Goal: Task Accomplishment & Management: Complete application form

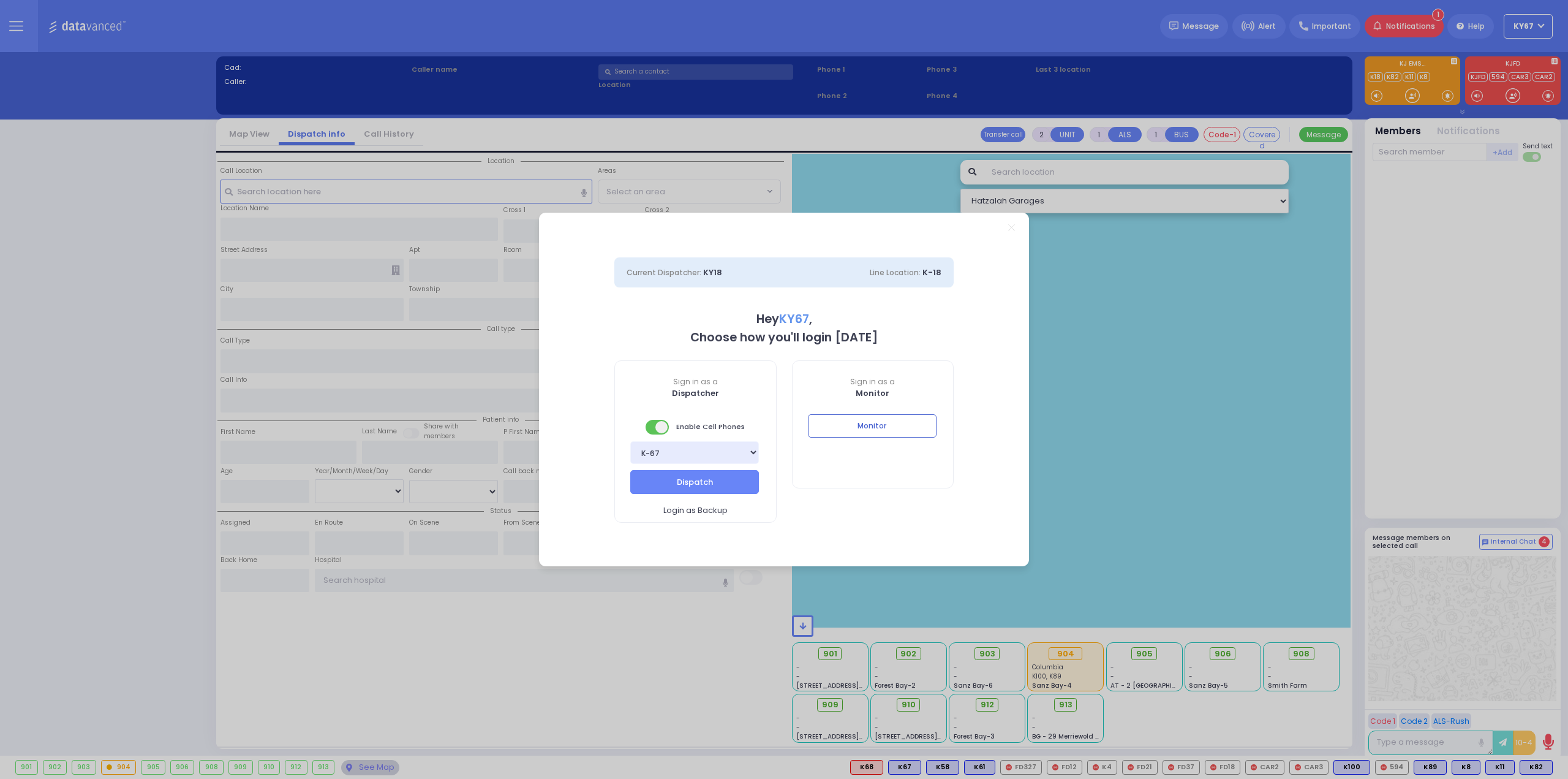
select select "9"
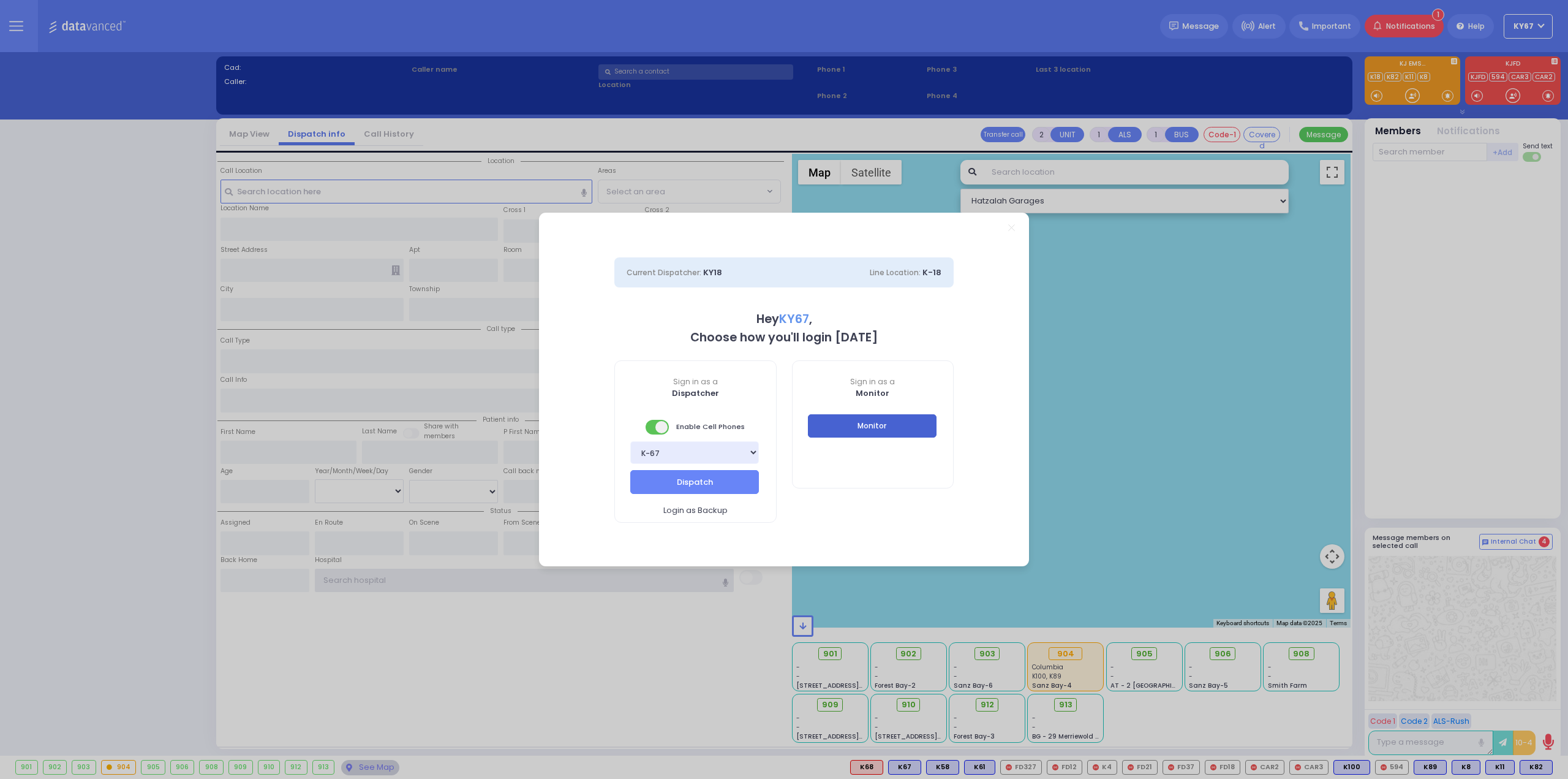
type input "Ky67"
click at [860, 416] on button "Monitor" at bounding box center [872, 426] width 129 height 23
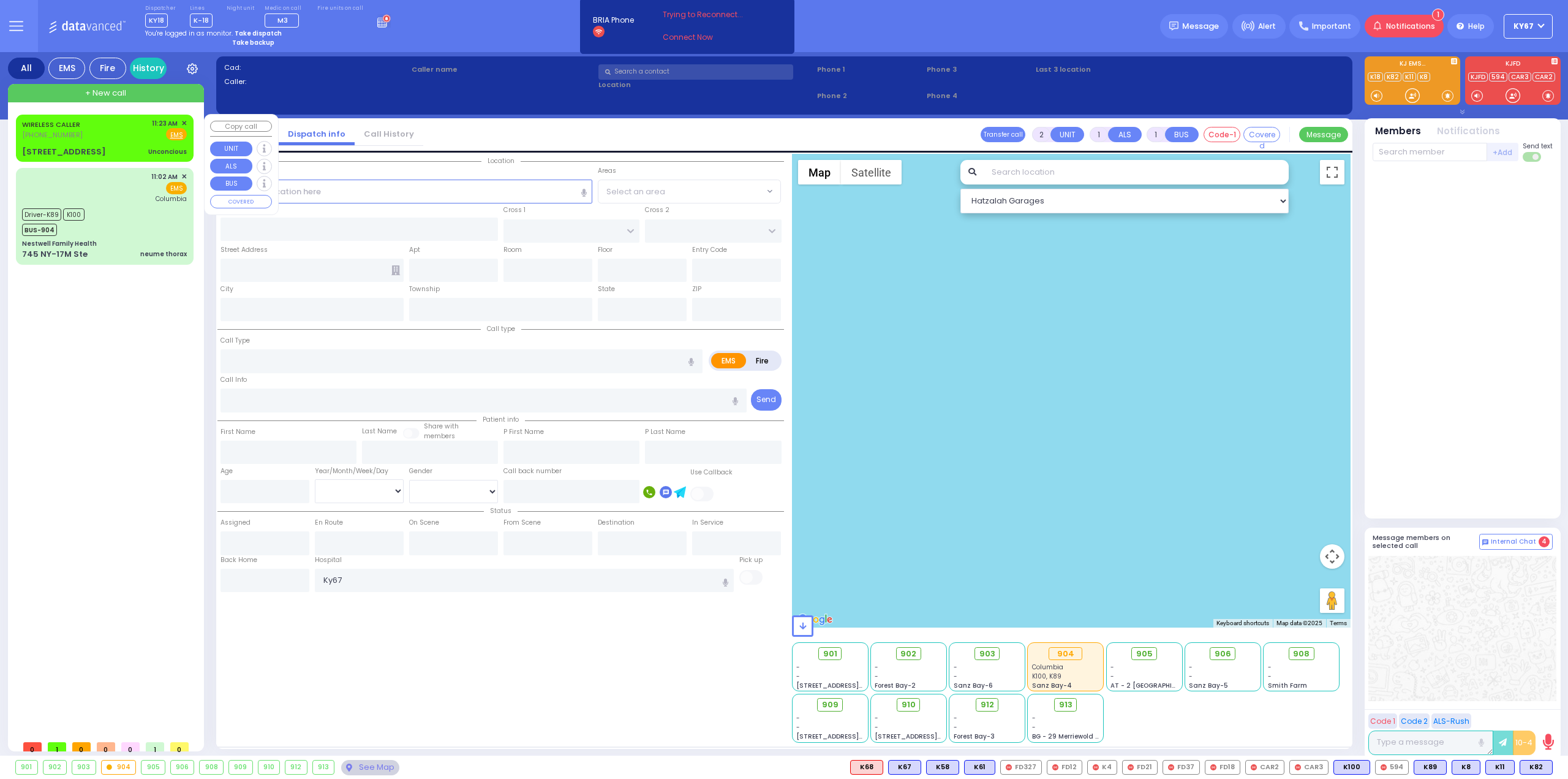
click at [131, 133] on div "WIRELESS CALLER [PHONE_NUMBER] 11:23 AM ✕ Fire EMS" at bounding box center [104, 129] width 165 height 22
type input "4"
type input "2"
select select
type input "Unconcious"
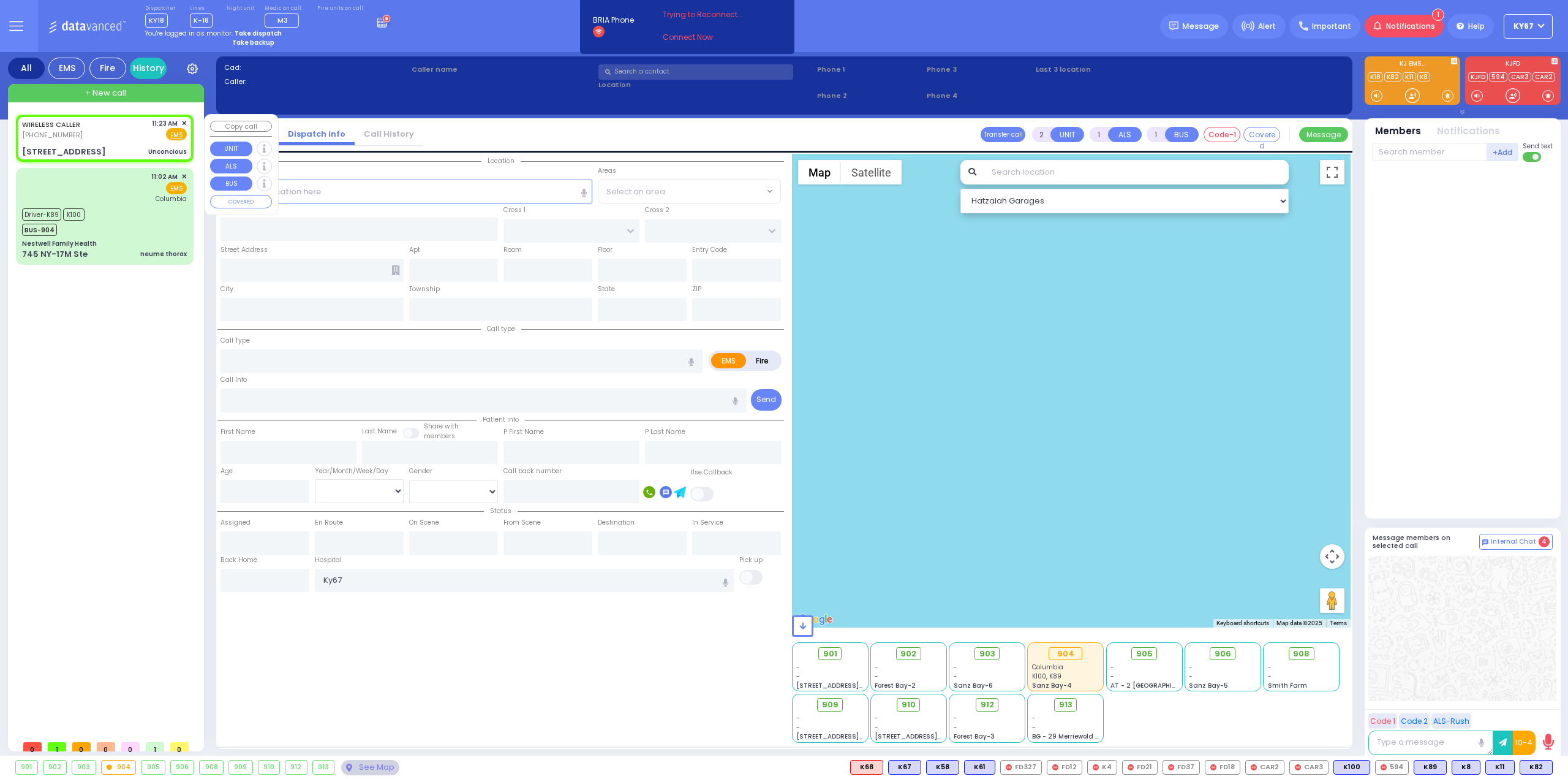
radio input "true"
select select
type input "11:23"
type input "11:26"
type input "CHURCH ST"
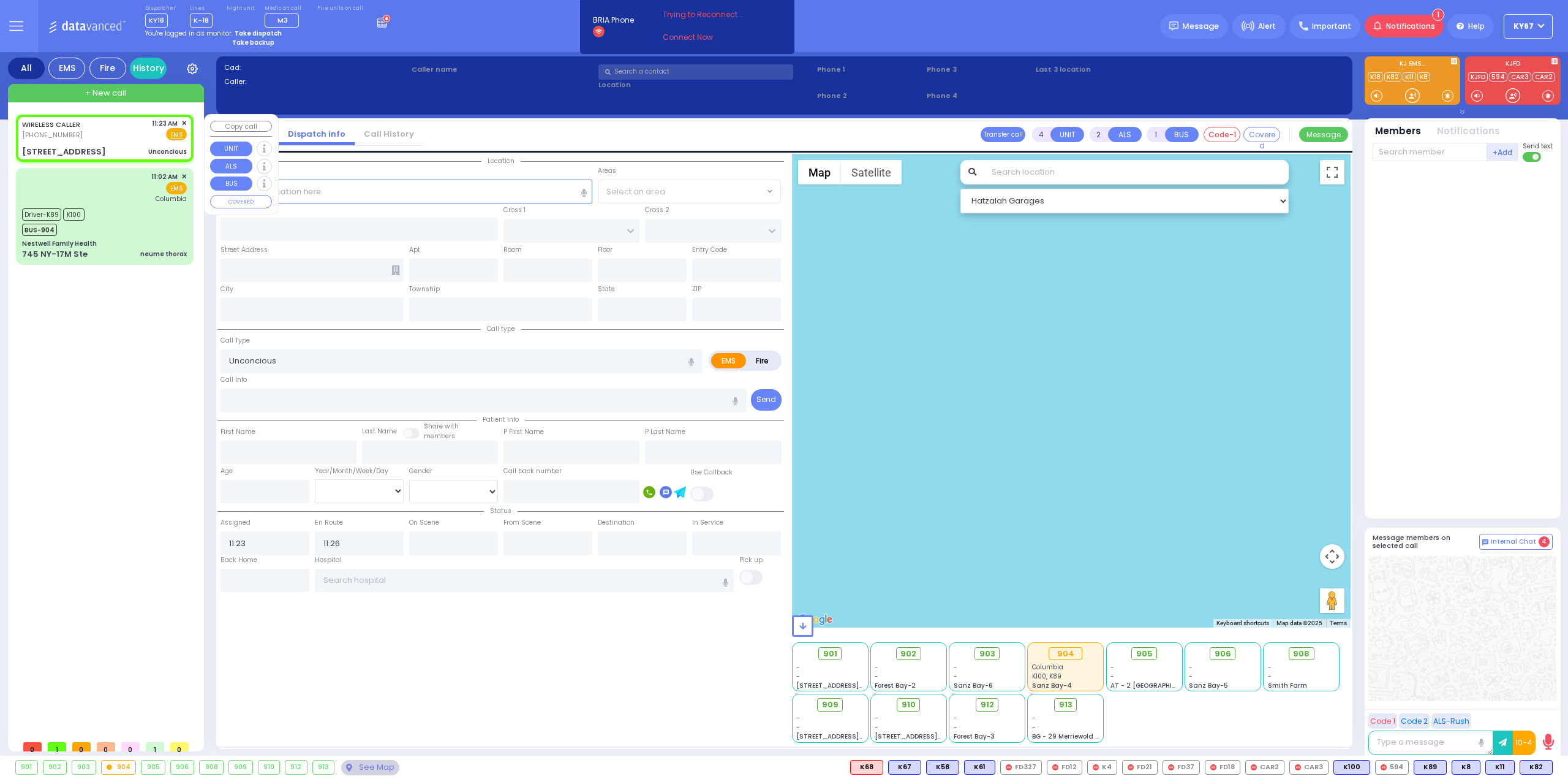
type input "[PERSON_NAME] [PERSON_NAME] DR"
type input "[STREET_ADDRESS]"
type input "[PERSON_NAME]"
type input "[US_STATE]"
type input "10926"
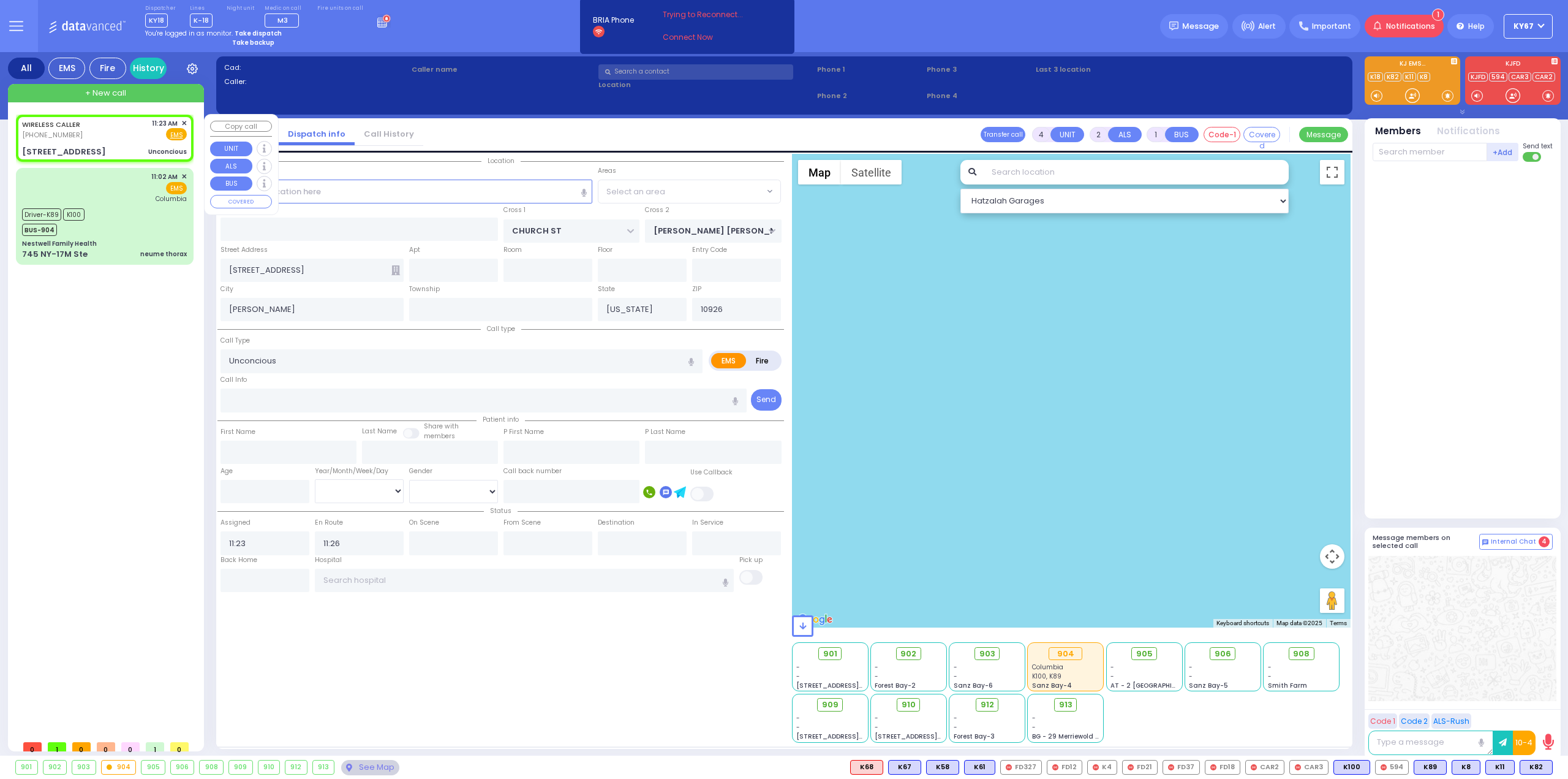
select select "Hatzalah Garages"
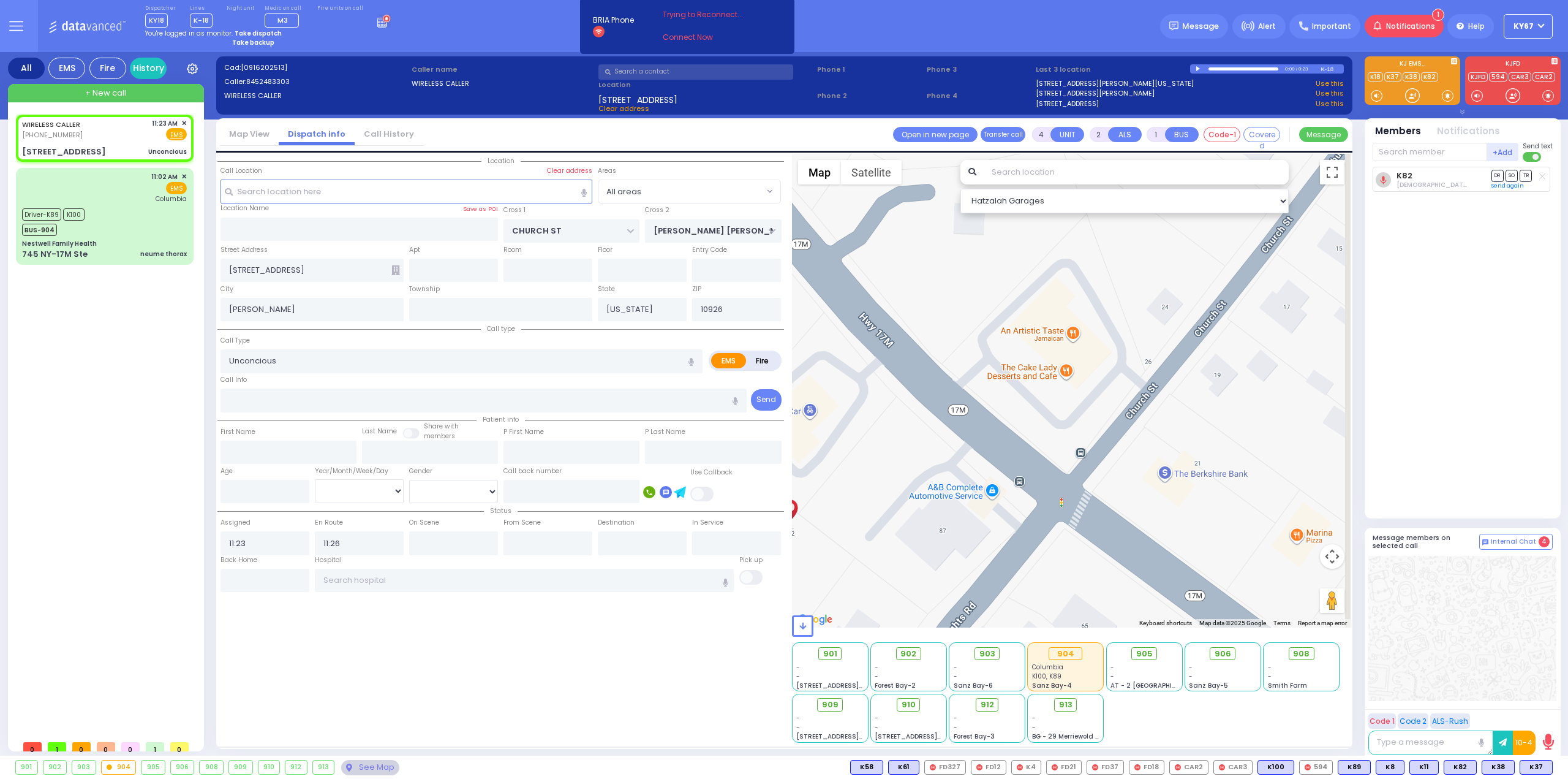
drag, startPoint x: 1075, startPoint y: 323, endPoint x: 1049, endPoint y: 467, distance: 146.3
click at [1048, 466] on div at bounding box center [1072, 391] width 559 height 474
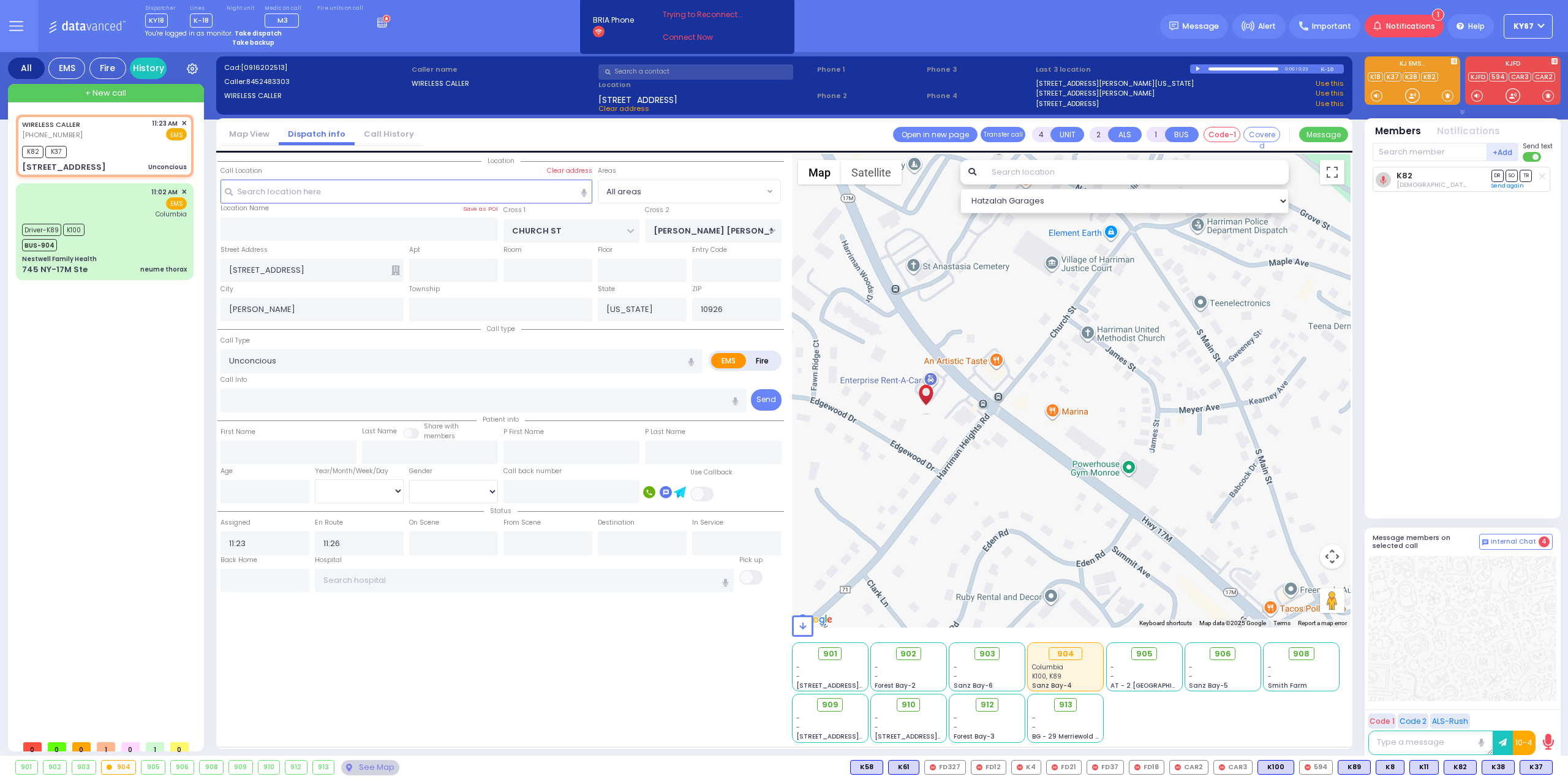
select select
radio input "true"
select select
select select "Hatzalah Garages"
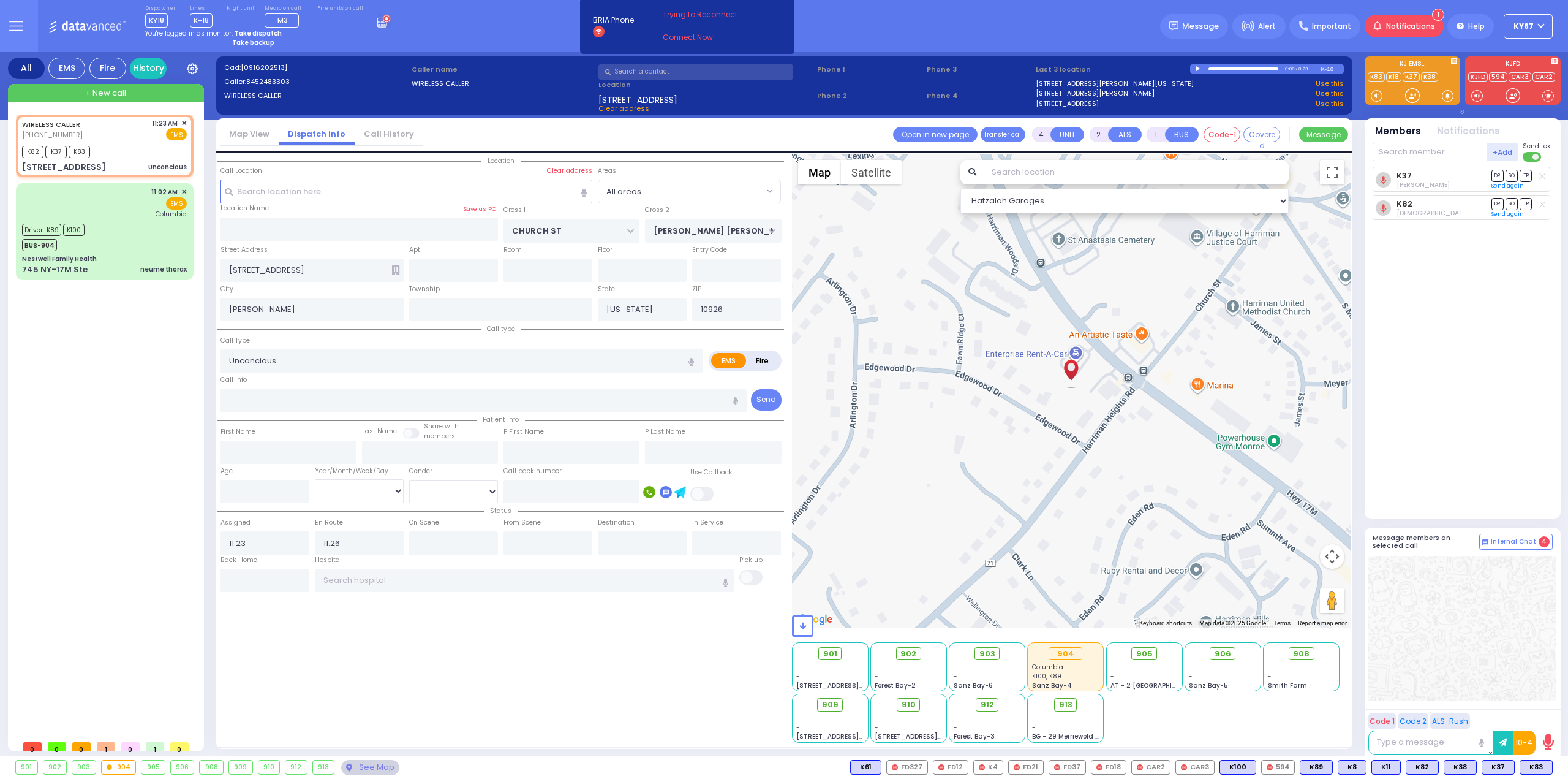
select select
radio input "true"
select select
select select "Hatzalah Garages"
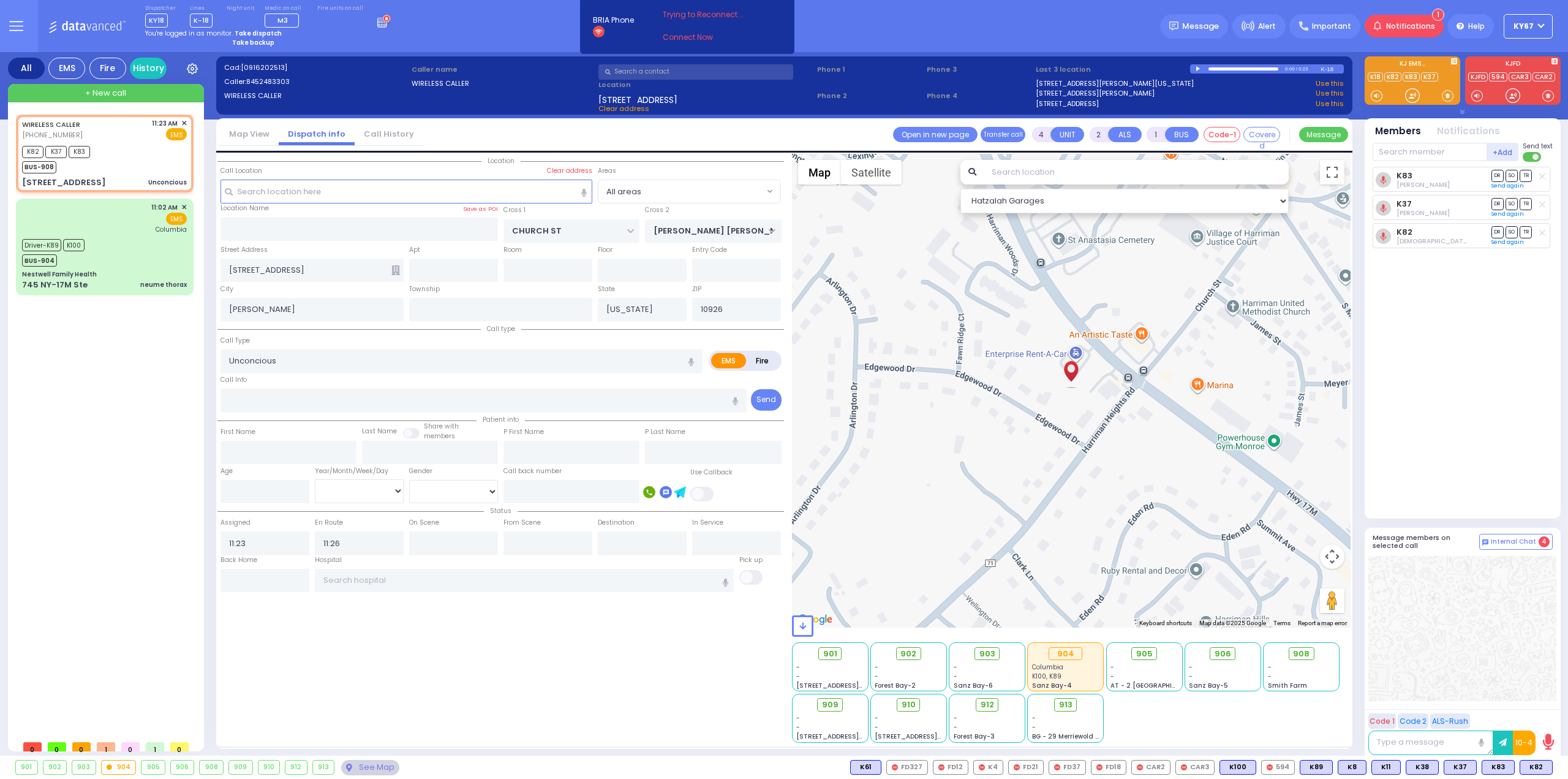
select select
radio input "true"
select select
select select "Hatzalah Garages"
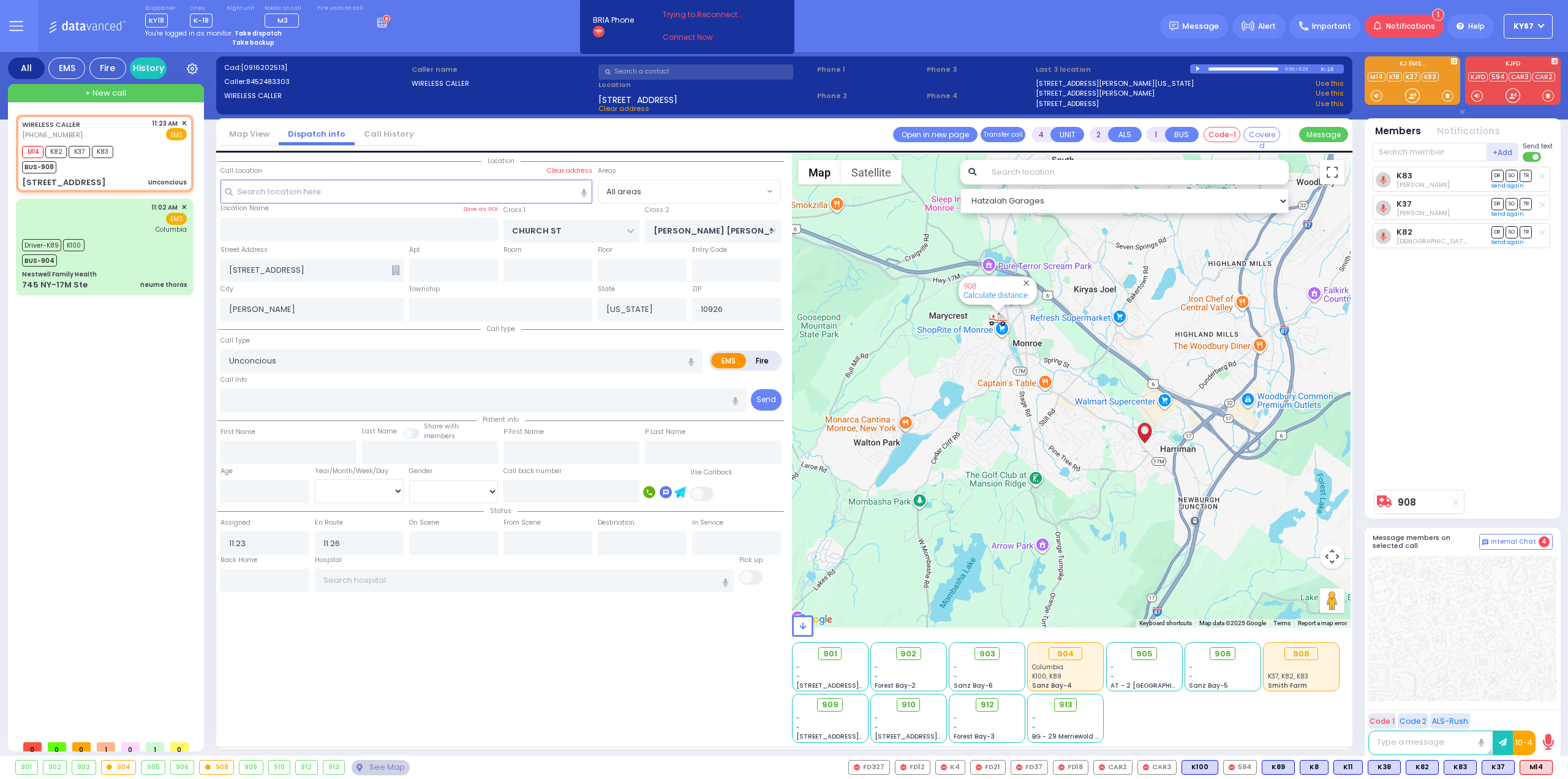
select select
radio input "true"
select select
select select "Hatzalah Garages"
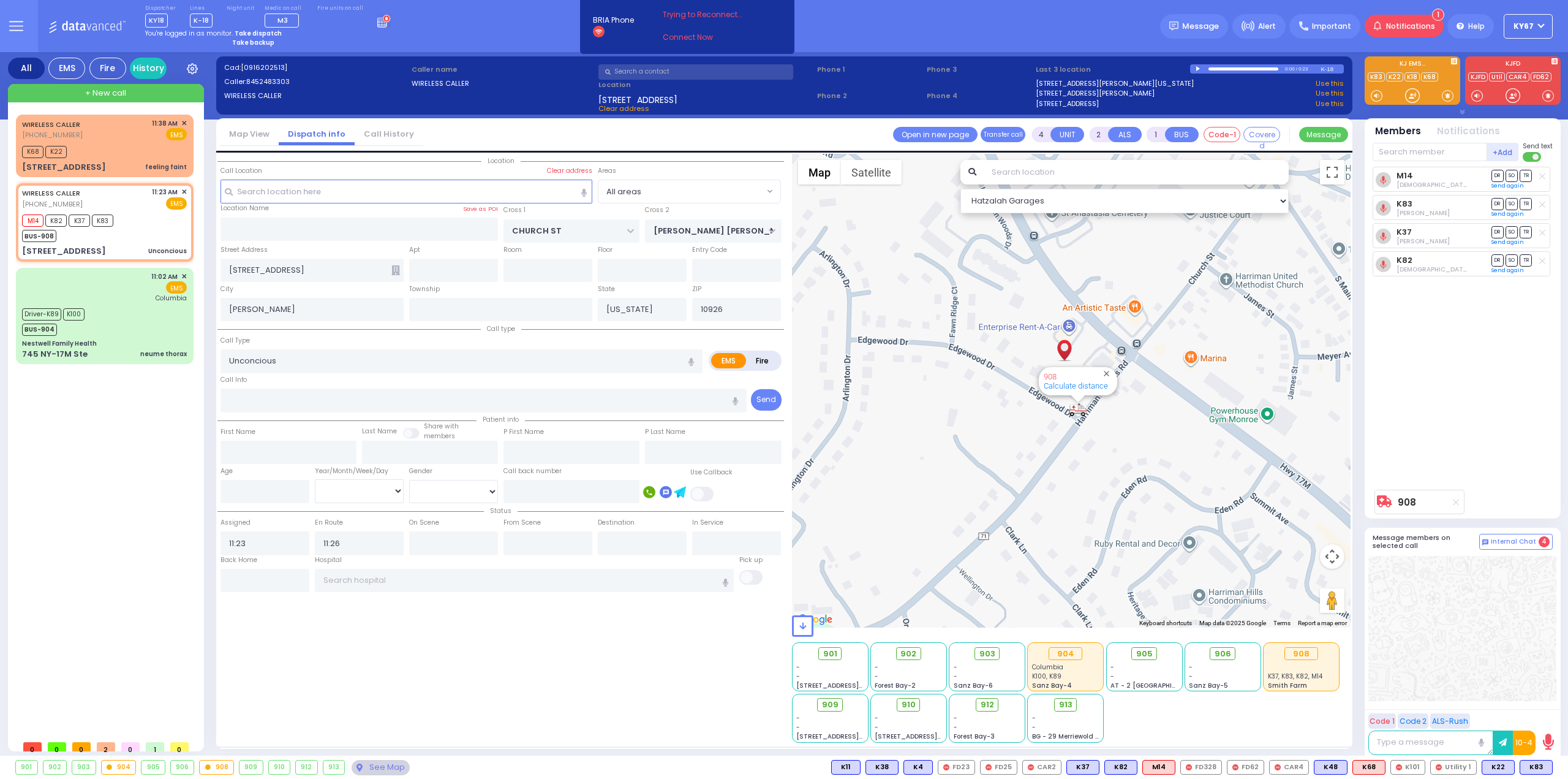
select select
radio input "true"
select select
type input "11:46"
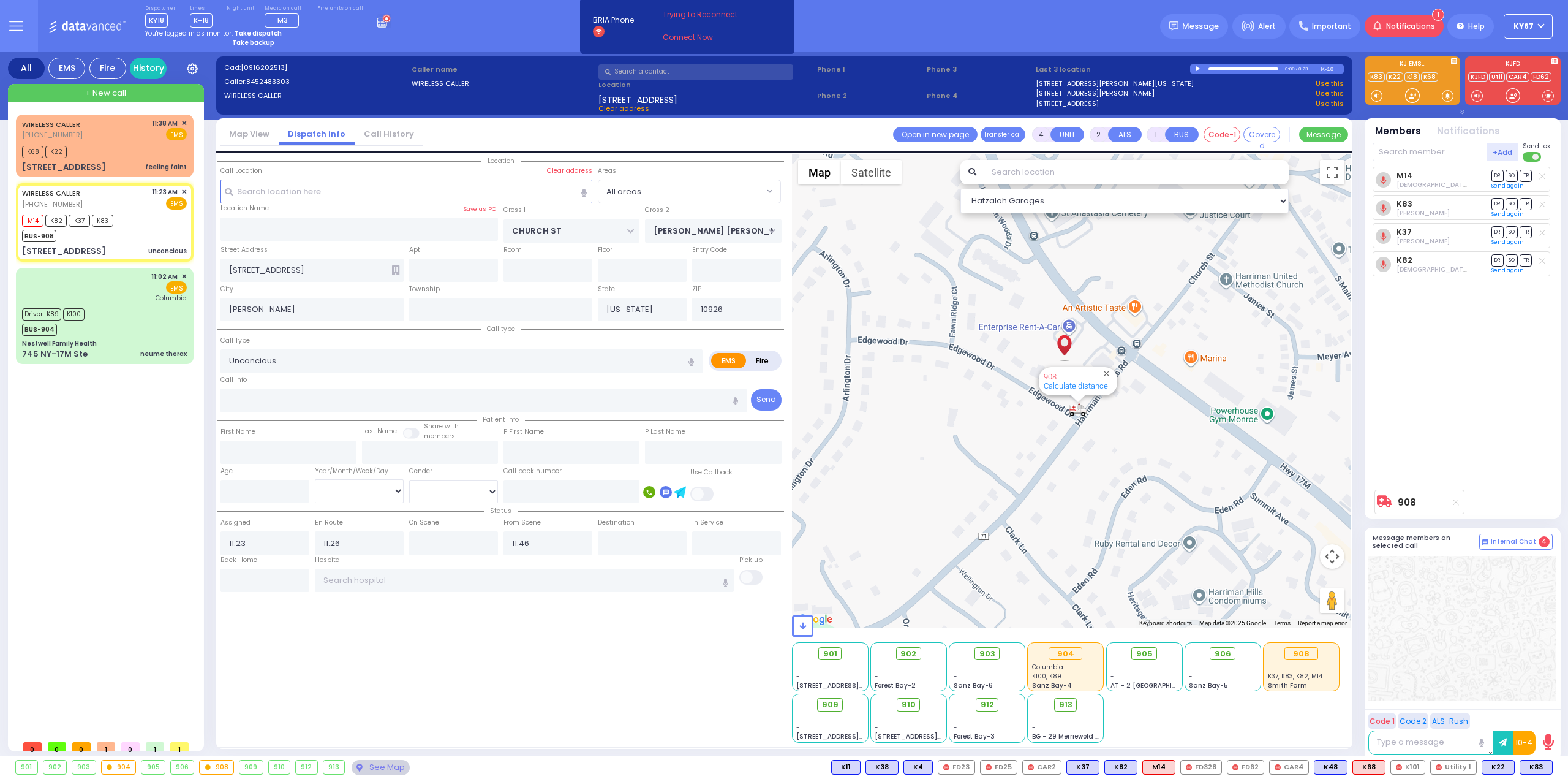
select select "Hatzalah Garages"
select select
radio input "true"
select select
select select "Hatzalah Garages"
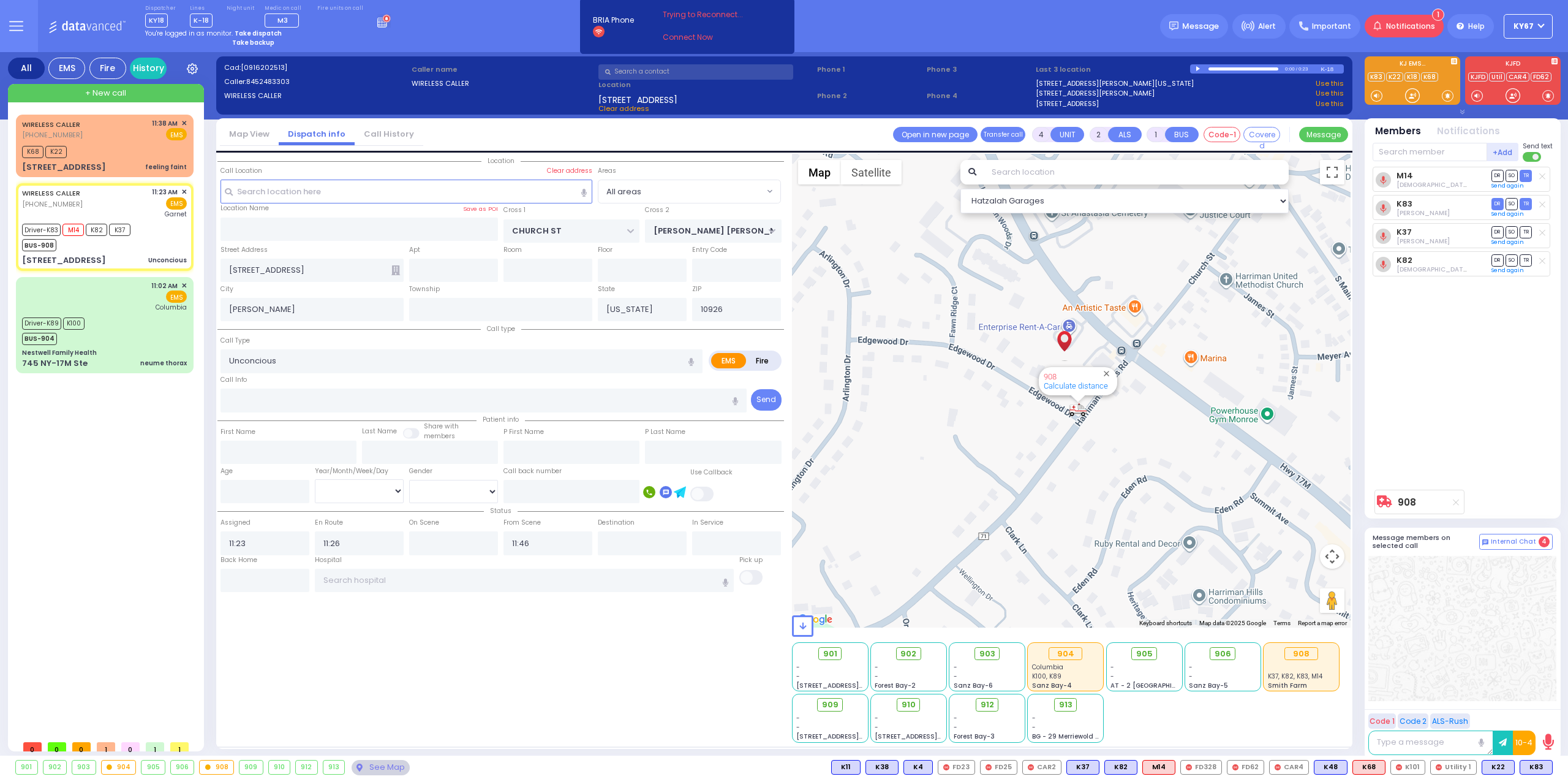
select select
radio input "true"
select select
type input "Orange Regional Medical Center"
select select "Hatzalah Garages"
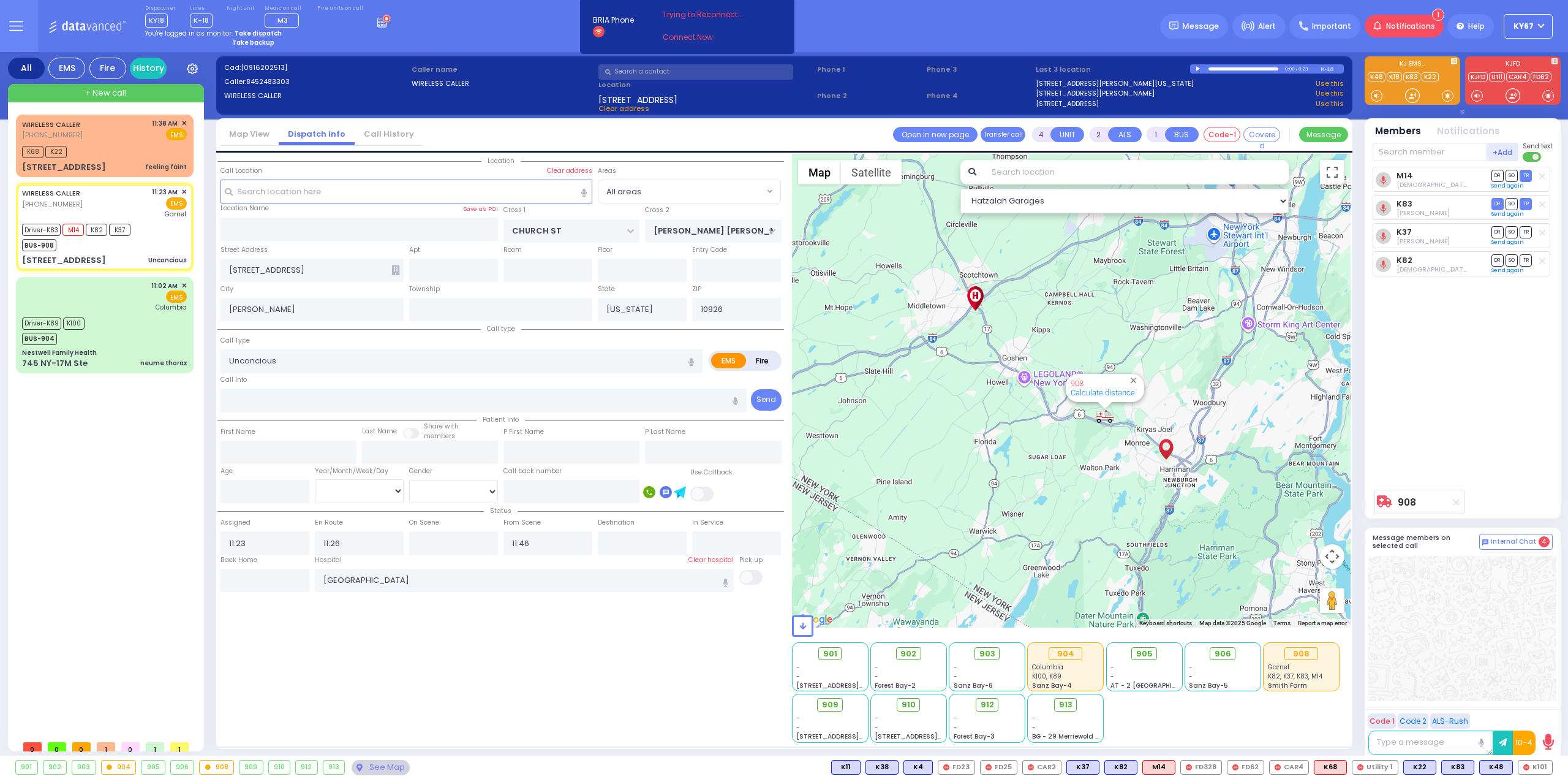
type input "6"
select select
radio input "true"
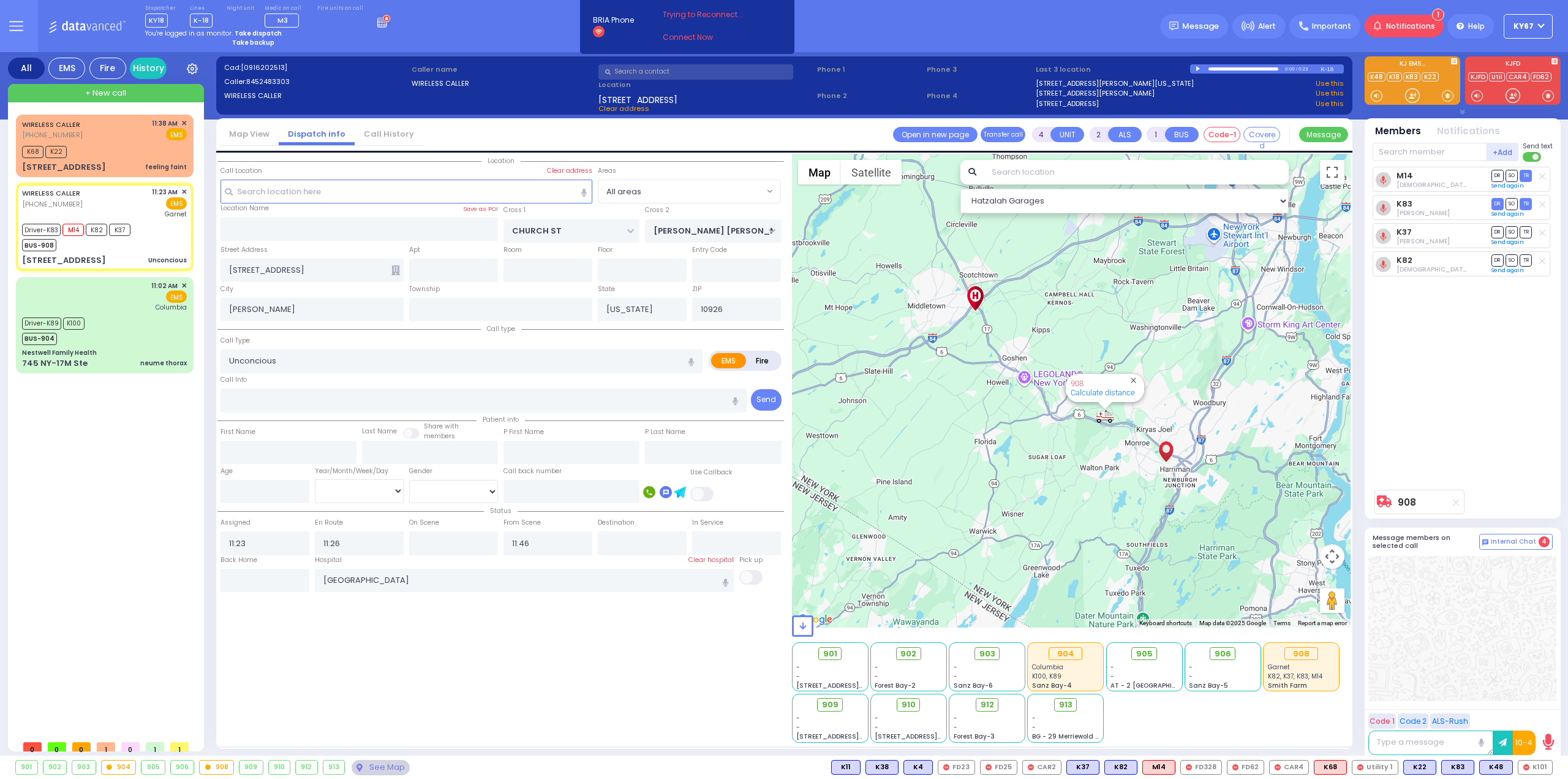
type input "Unknown"
select select "Year"
select select "Hatzalah Garages"
select select
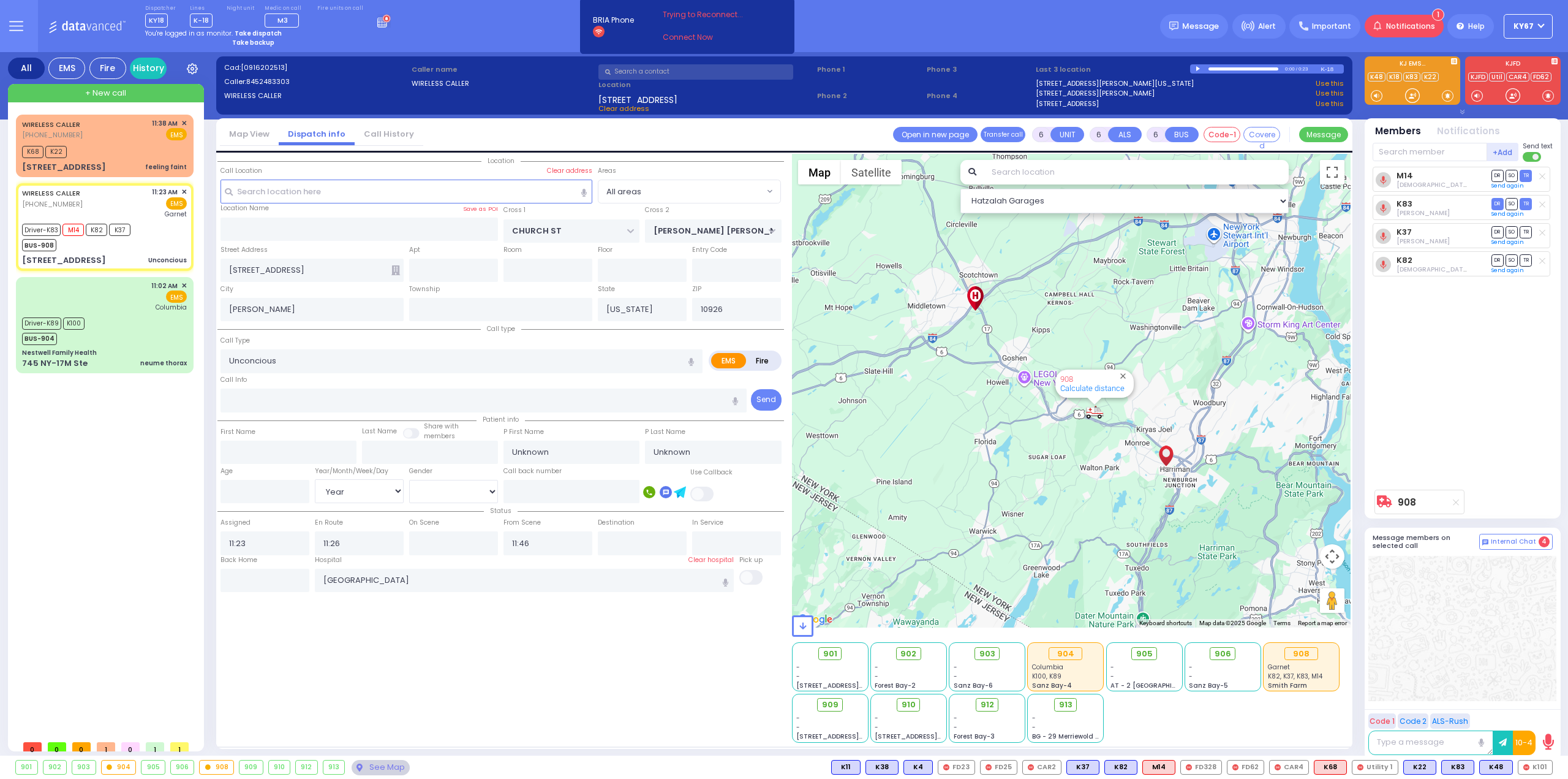
radio input "true"
select select "Year"
type input "11:35"
select select "Hatzalah Garages"
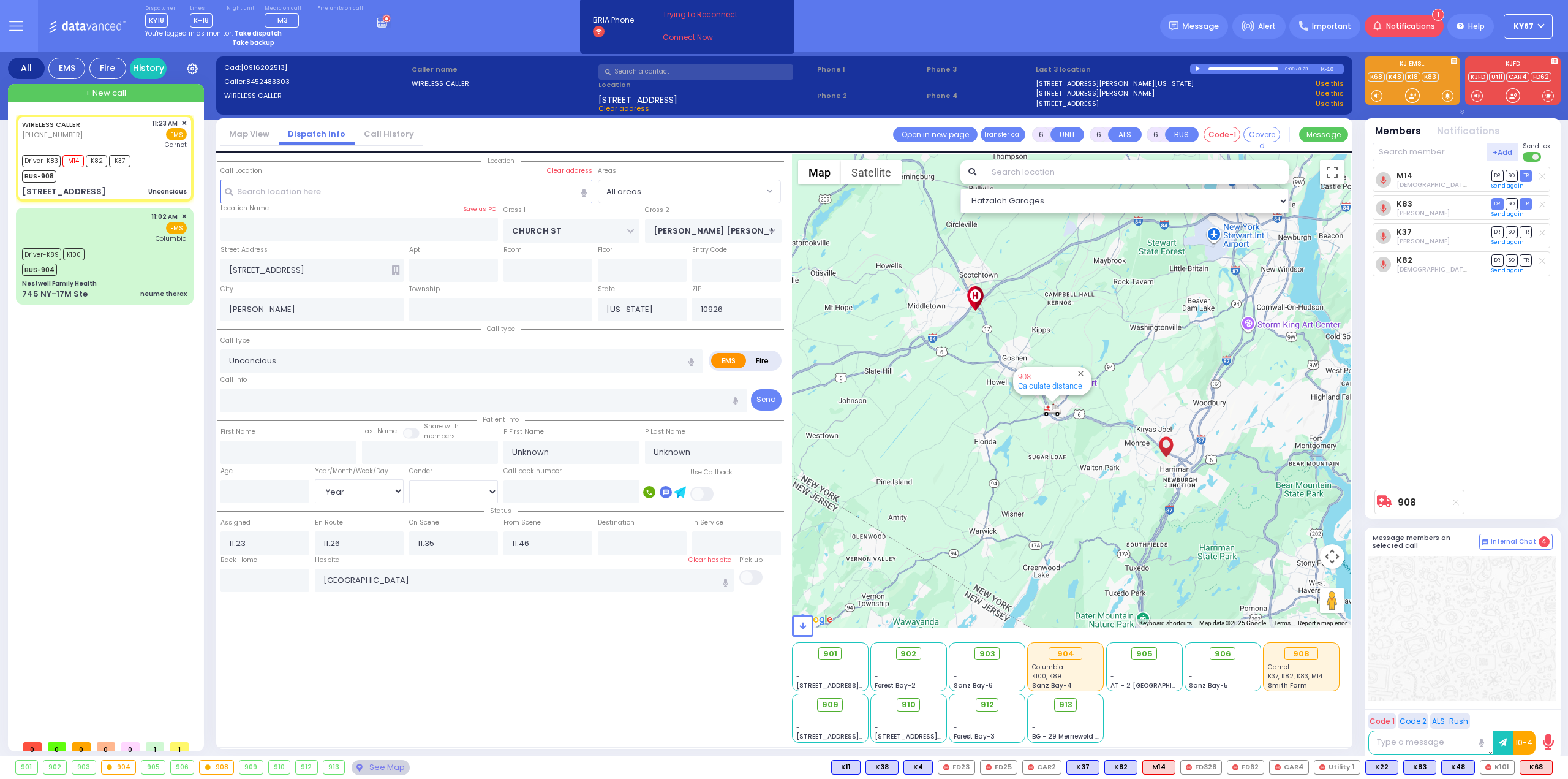
select select
radio input "true"
type input "36"
select select "Year"
select select "Hatzalah Garages"
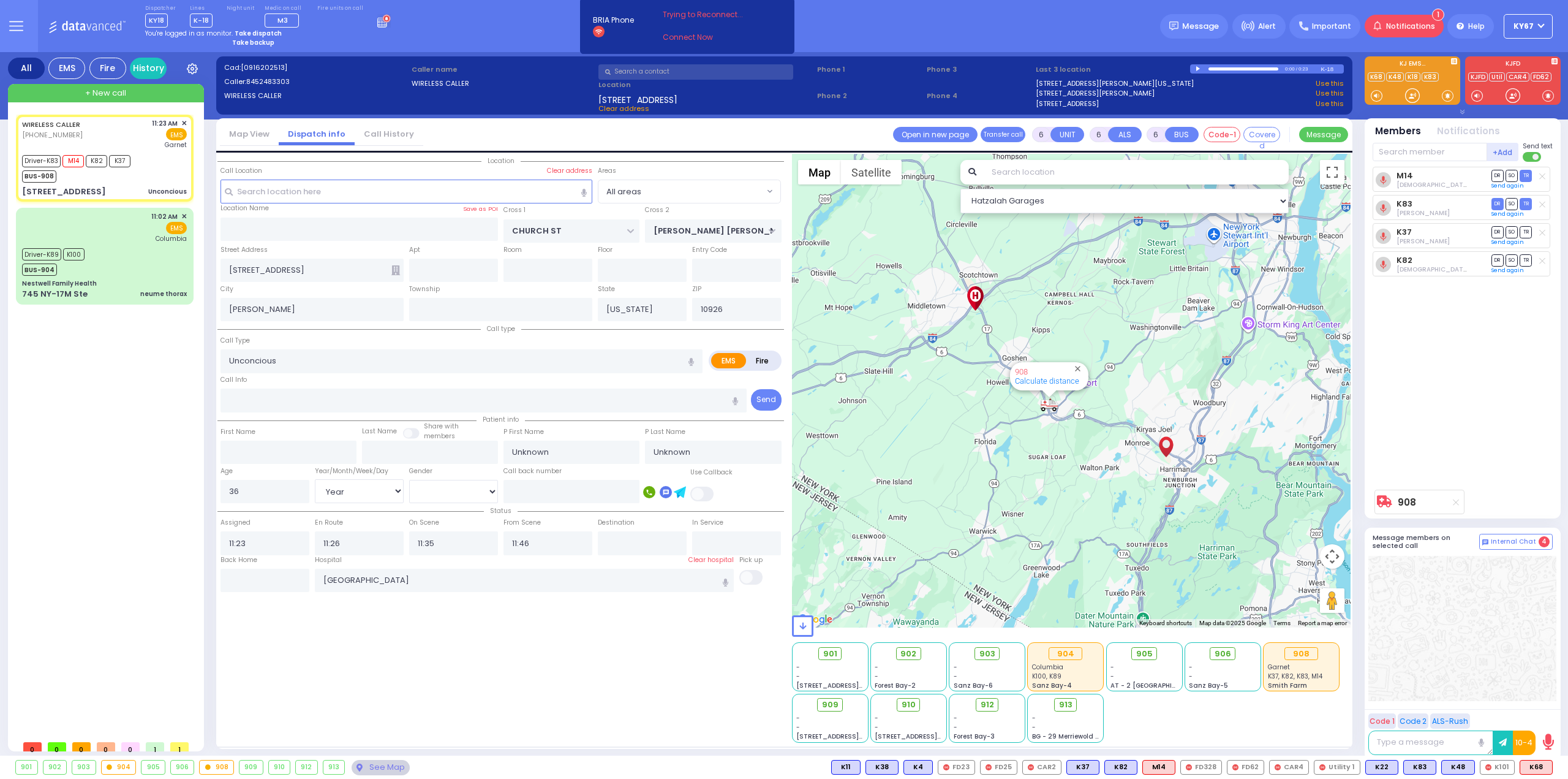
select select
radio input "true"
select select "Year"
select select "Hatzalah Garages"
radio input "true"
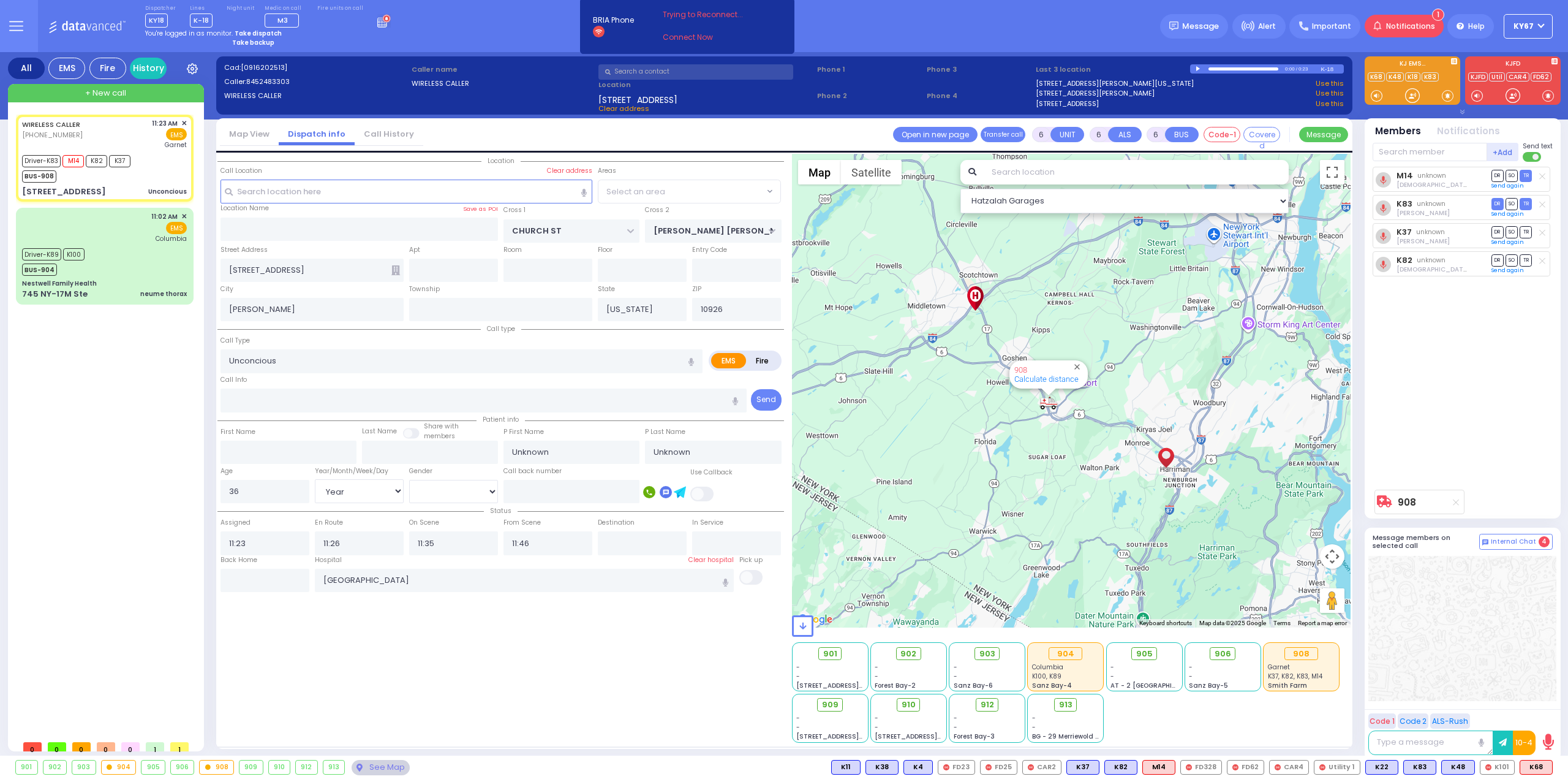
select select "Year"
select select
select select "Hatzalah Garages"
select select
radio input "true"
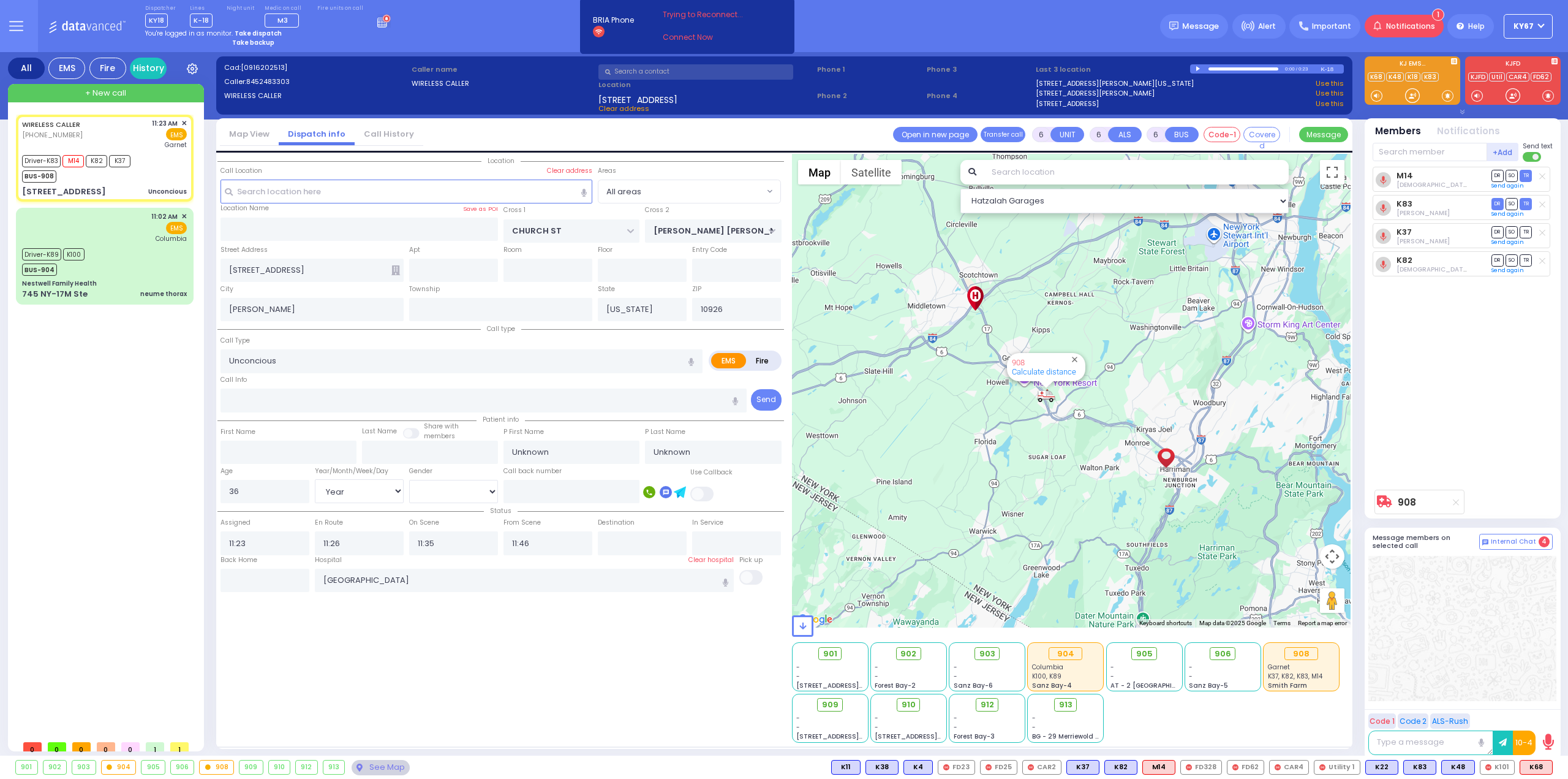
select select "Year"
select select "Hatzalah Garages"
select select
radio input "true"
type input "Henry orlando"
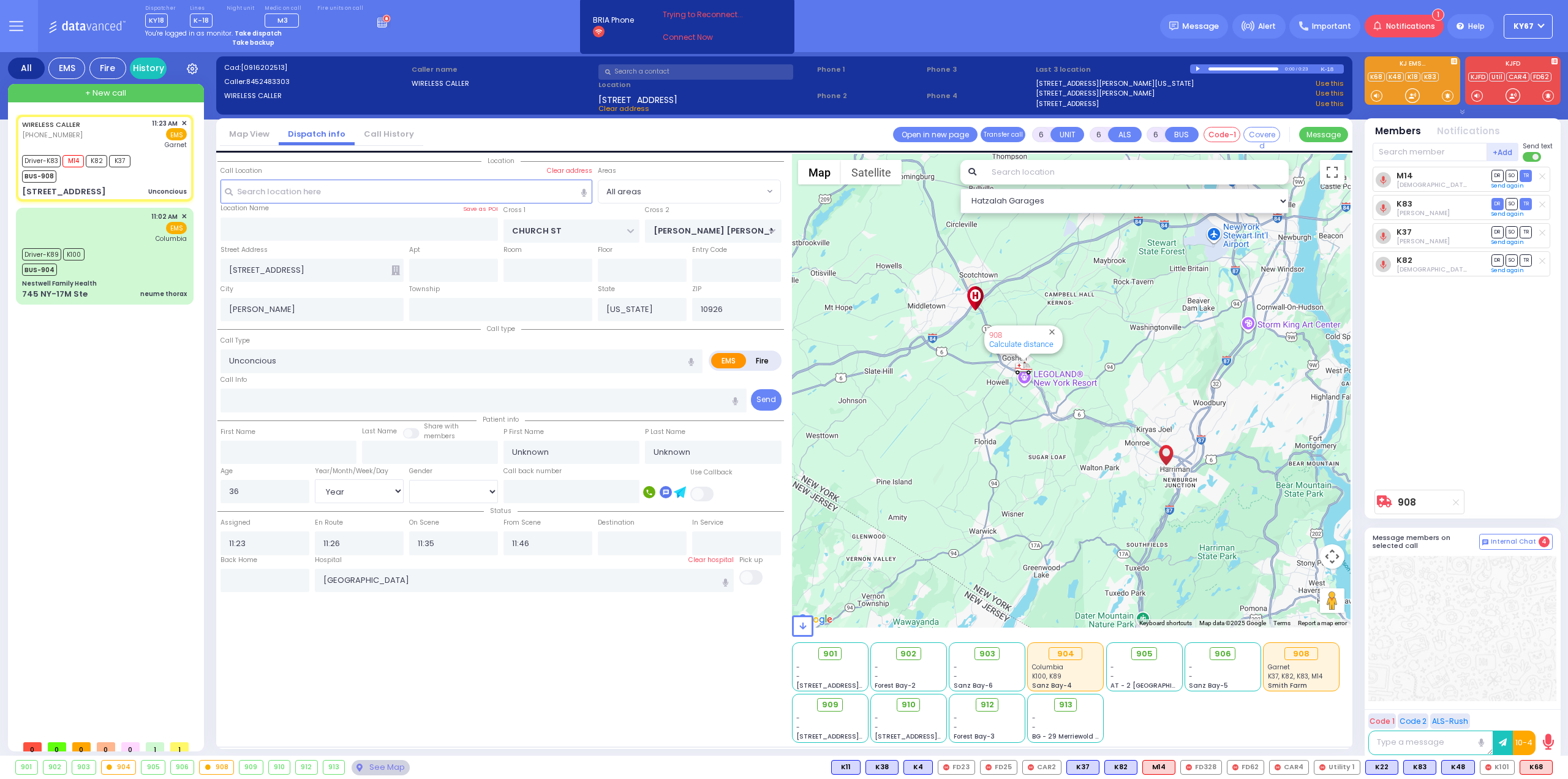
type input "Catalan albeno"
select select "Year"
select select "[DEMOGRAPHIC_DATA]"
select select "Hatzalah Garages"
select select
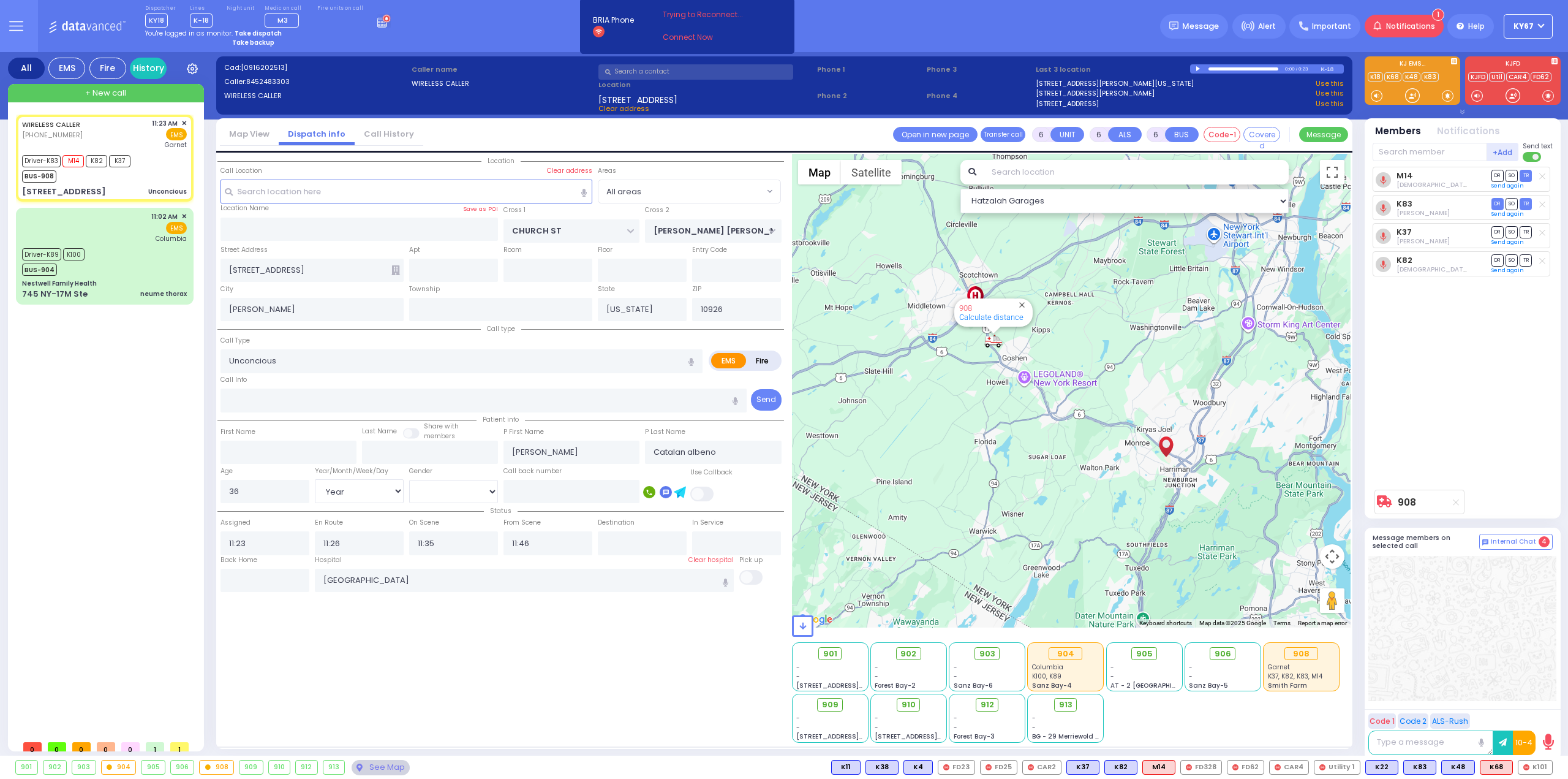
radio input "true"
select select "Year"
select select "[DEMOGRAPHIC_DATA]"
select select "Hatzalah Garages"
select select
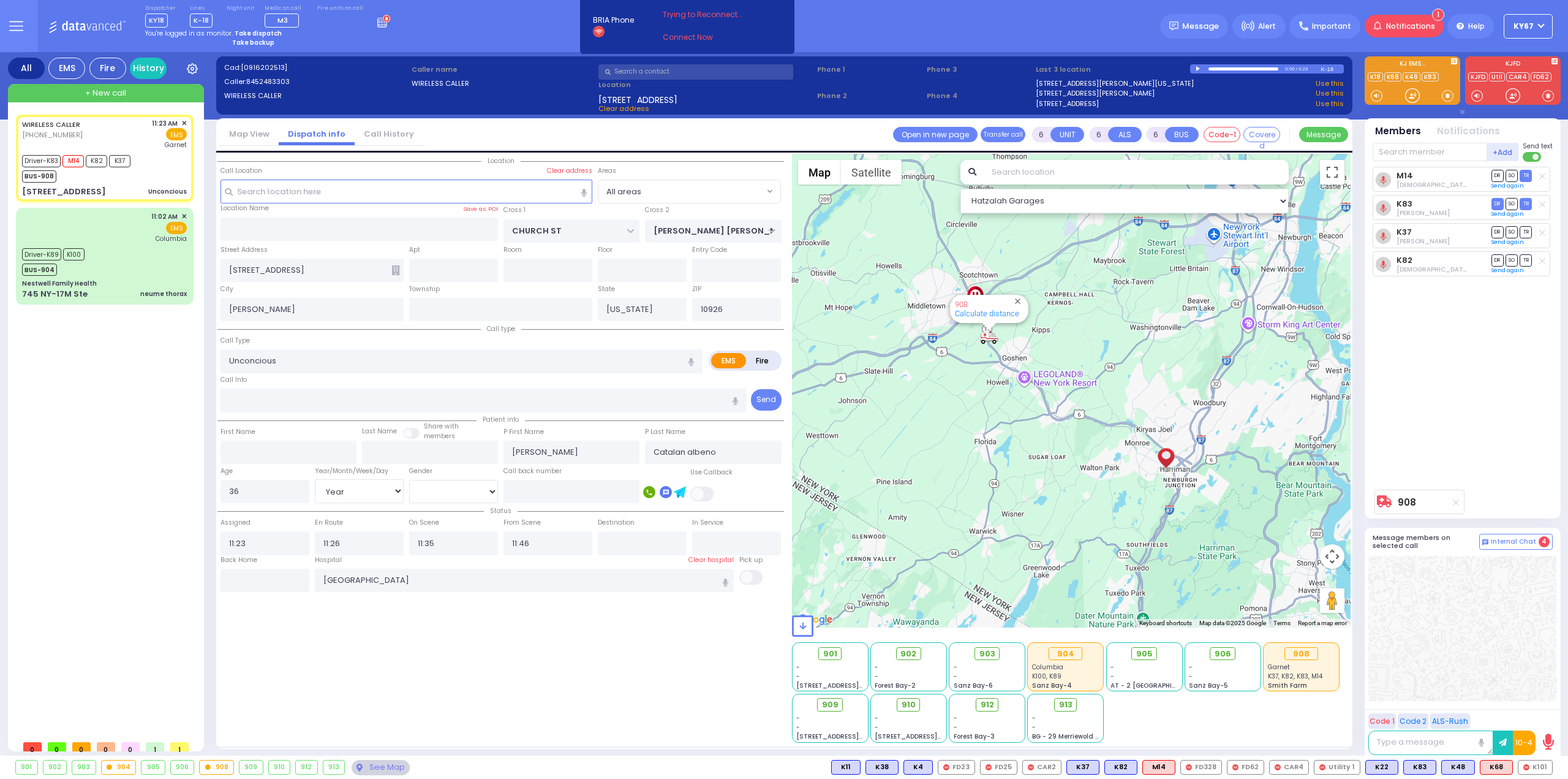
radio input "true"
select select "Year"
select select "[DEMOGRAPHIC_DATA]"
select select "Hatzalah Garages"
select select
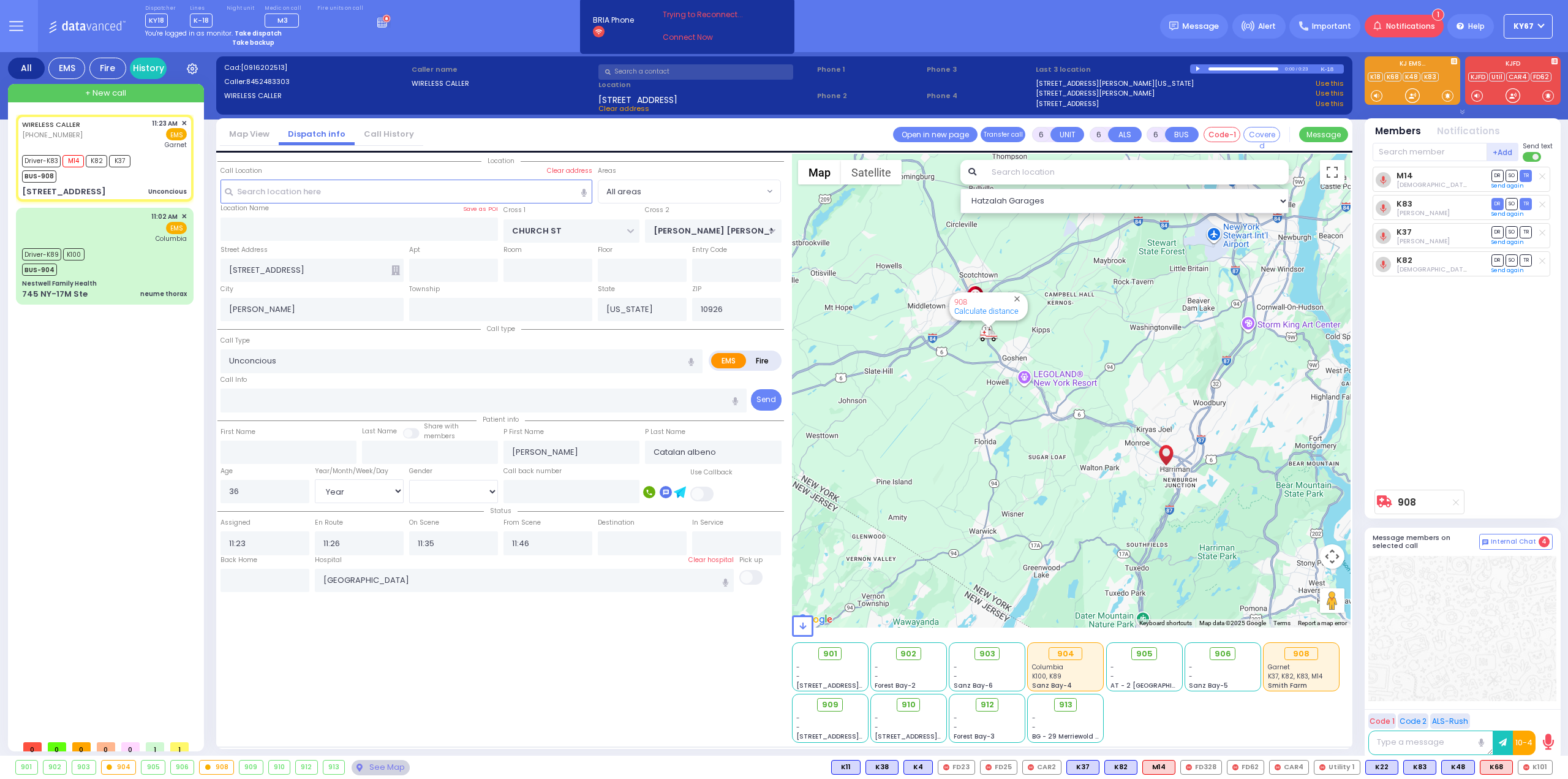
radio input "true"
select select "Year"
select select "[DEMOGRAPHIC_DATA]"
select select "Hatzalah Garages"
select select
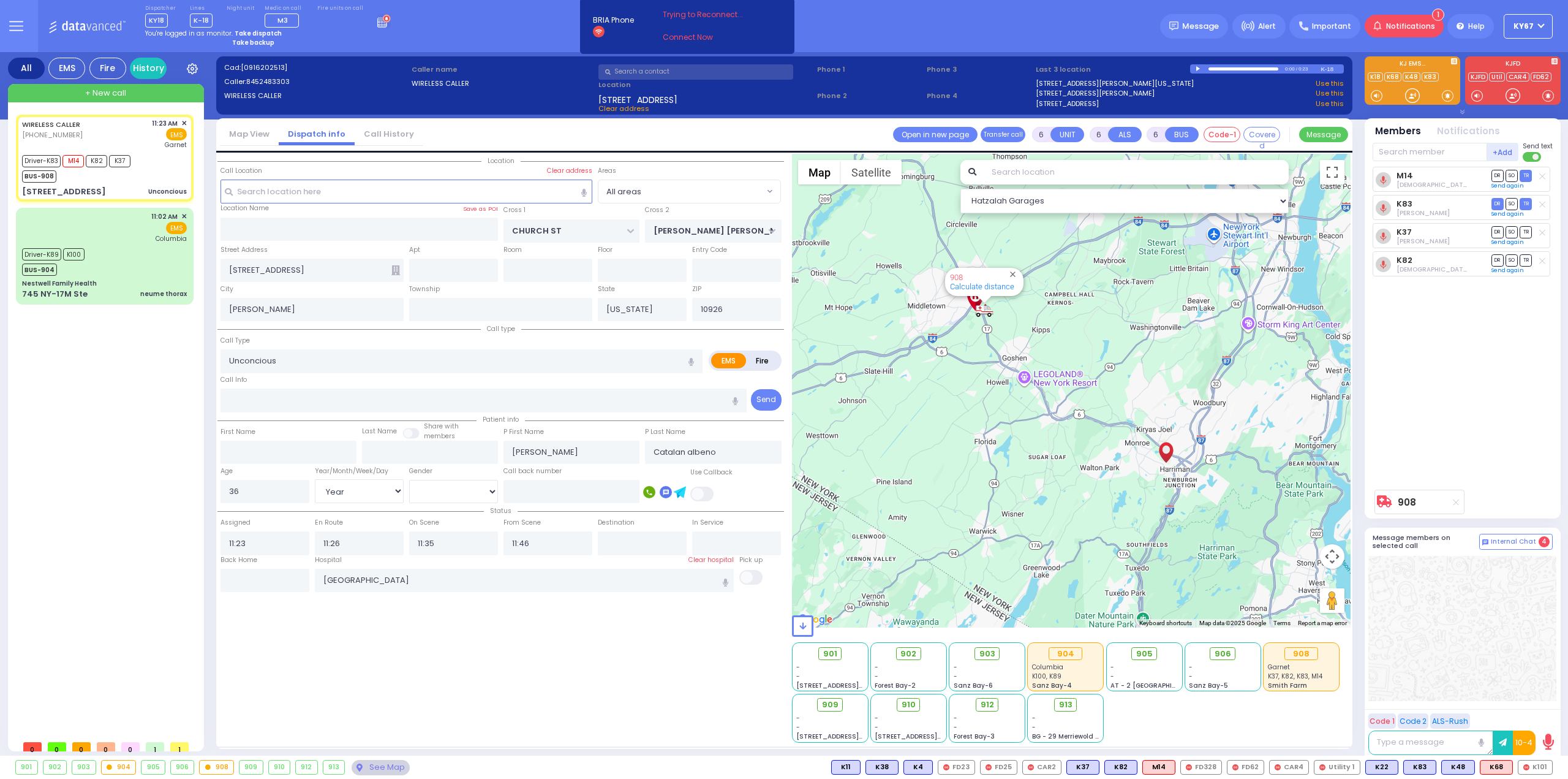
radio input "true"
select select "Year"
select select "[DEMOGRAPHIC_DATA]"
select select "Hatzalah Garages"
select select
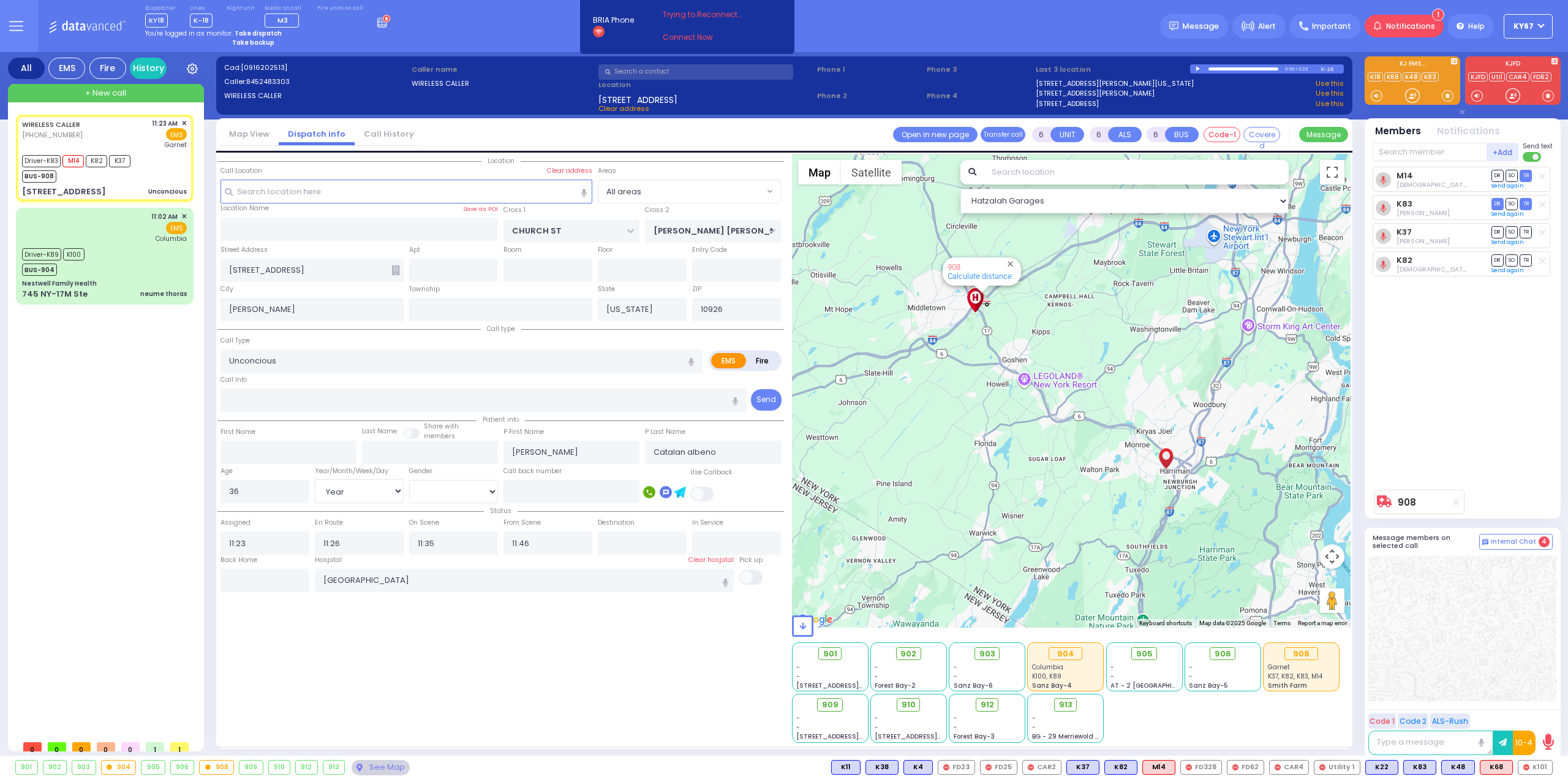
radio input "true"
select select "Year"
select select "[DEMOGRAPHIC_DATA]"
select select "Hatzalah Garages"
select select
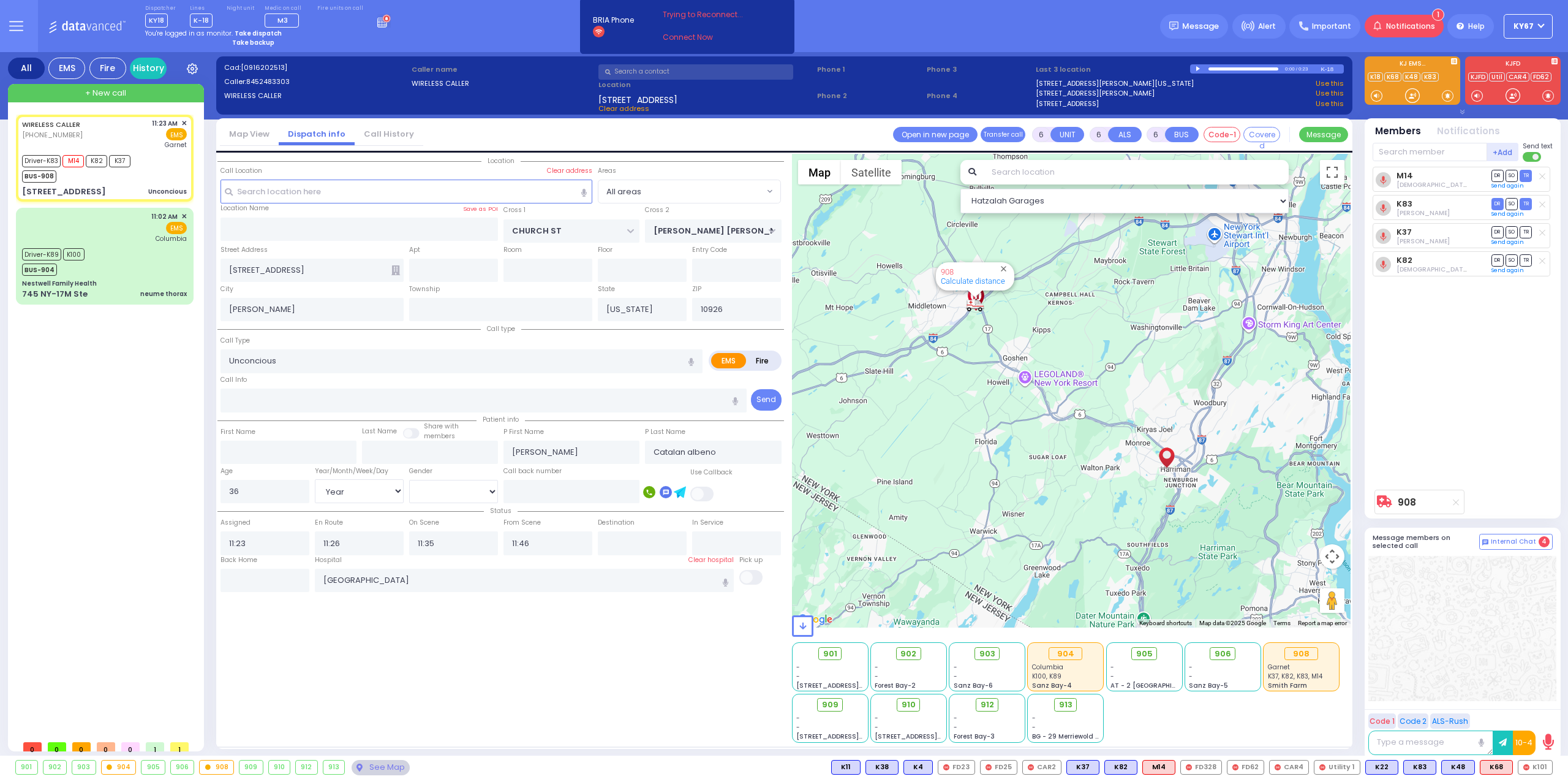
radio input "true"
select select "Year"
select select "[DEMOGRAPHIC_DATA]"
select select "Hatzalah Garages"
select select
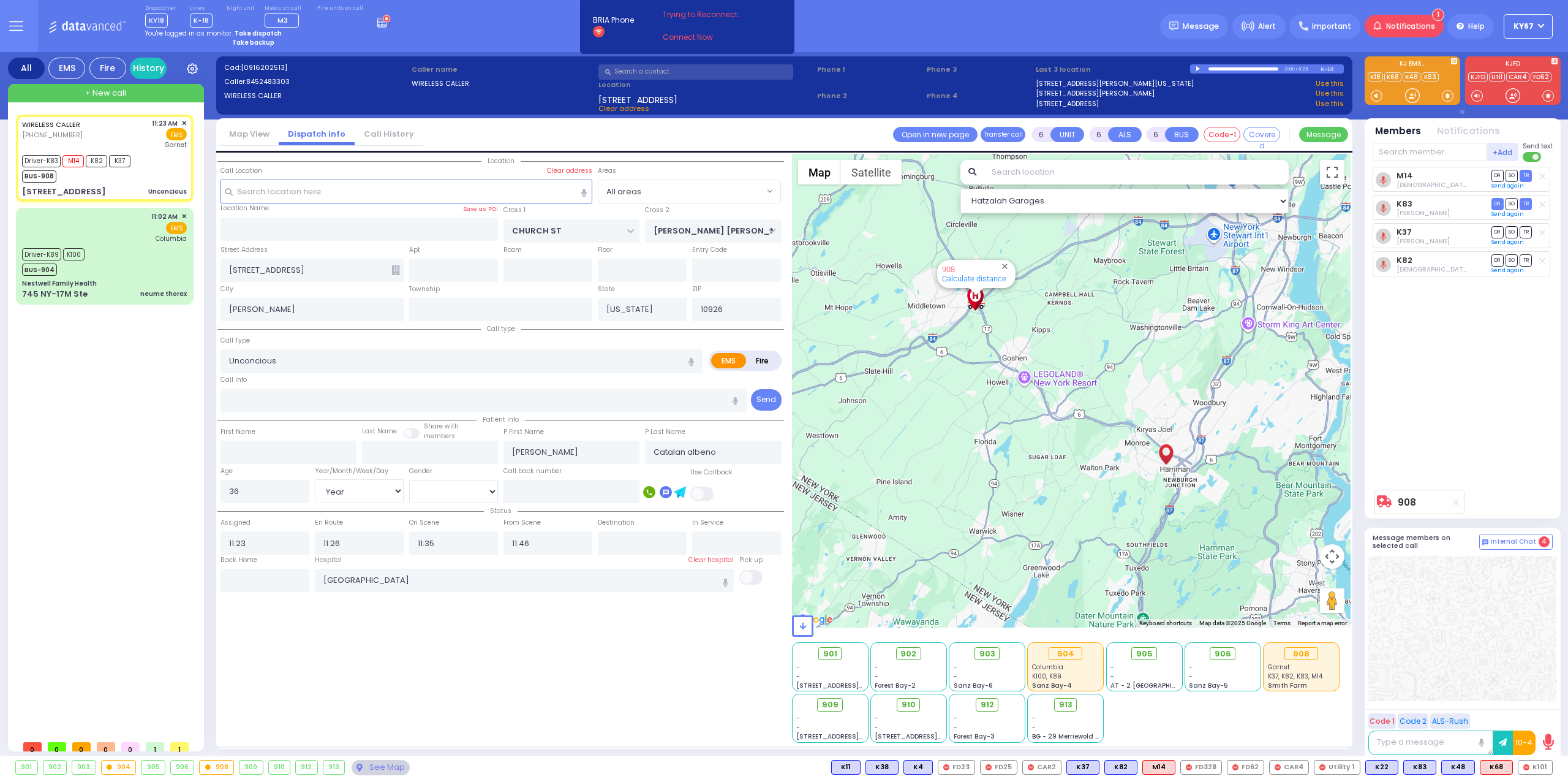
radio input "true"
select select "Year"
select select "[DEMOGRAPHIC_DATA]"
type input "12:07"
select select "Hatzalah Garages"
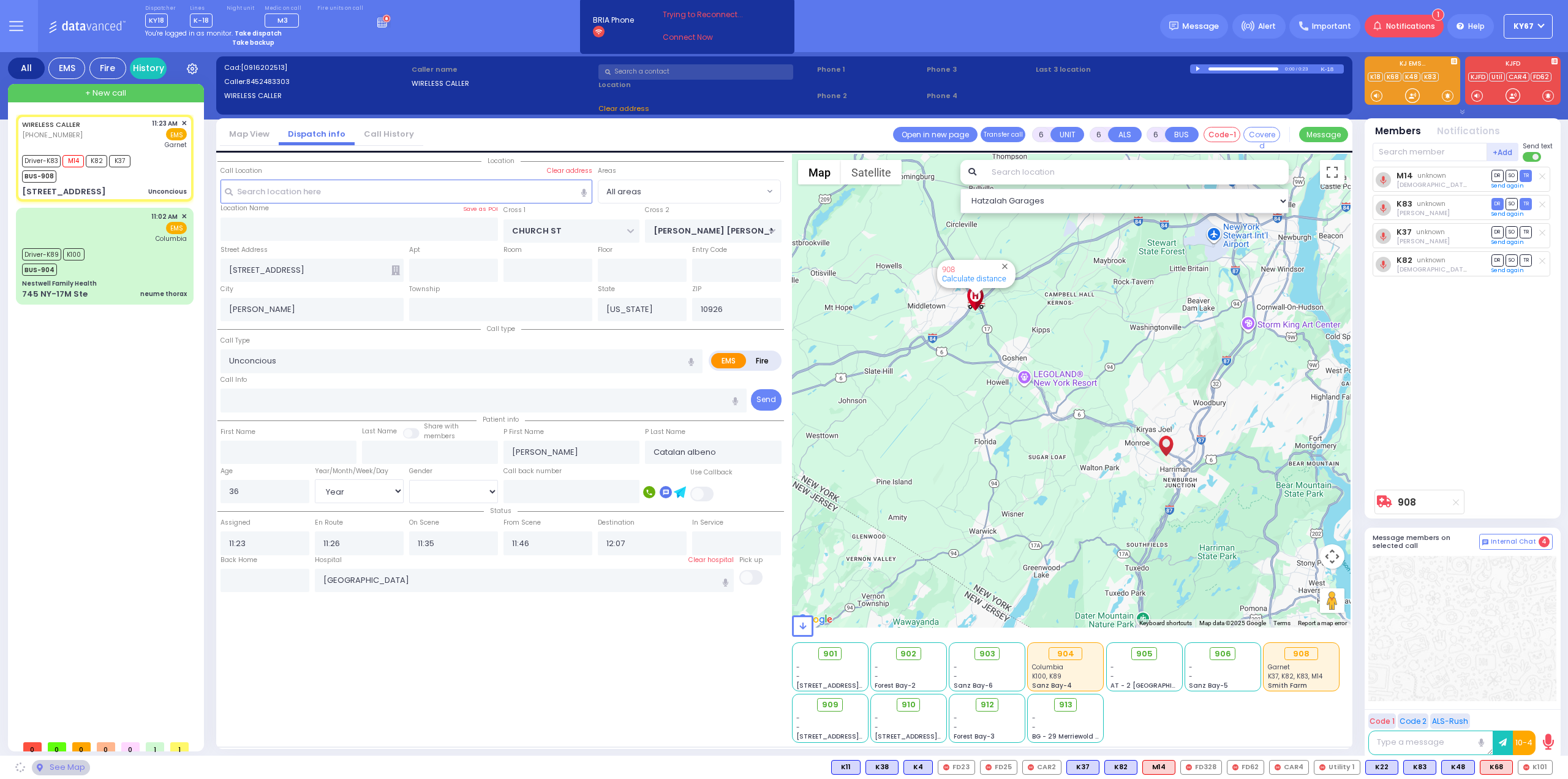
select select
radio input "true"
select select "Year"
select select "[DEMOGRAPHIC_DATA]"
select select "Hatzalah Garages"
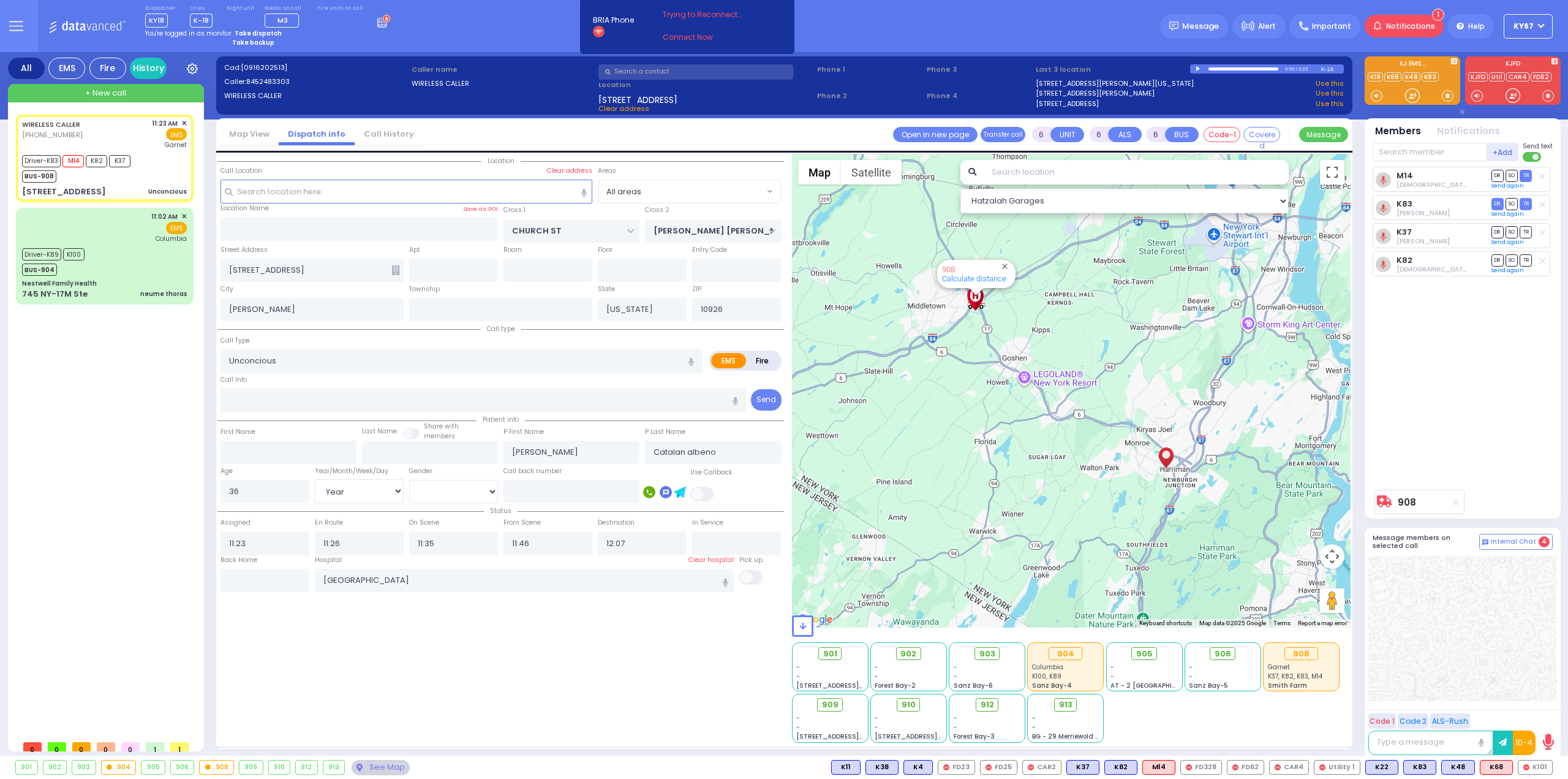
select select
radio input "true"
select select "Year"
select select "[DEMOGRAPHIC_DATA]"
select select "Hatzalah Garages"
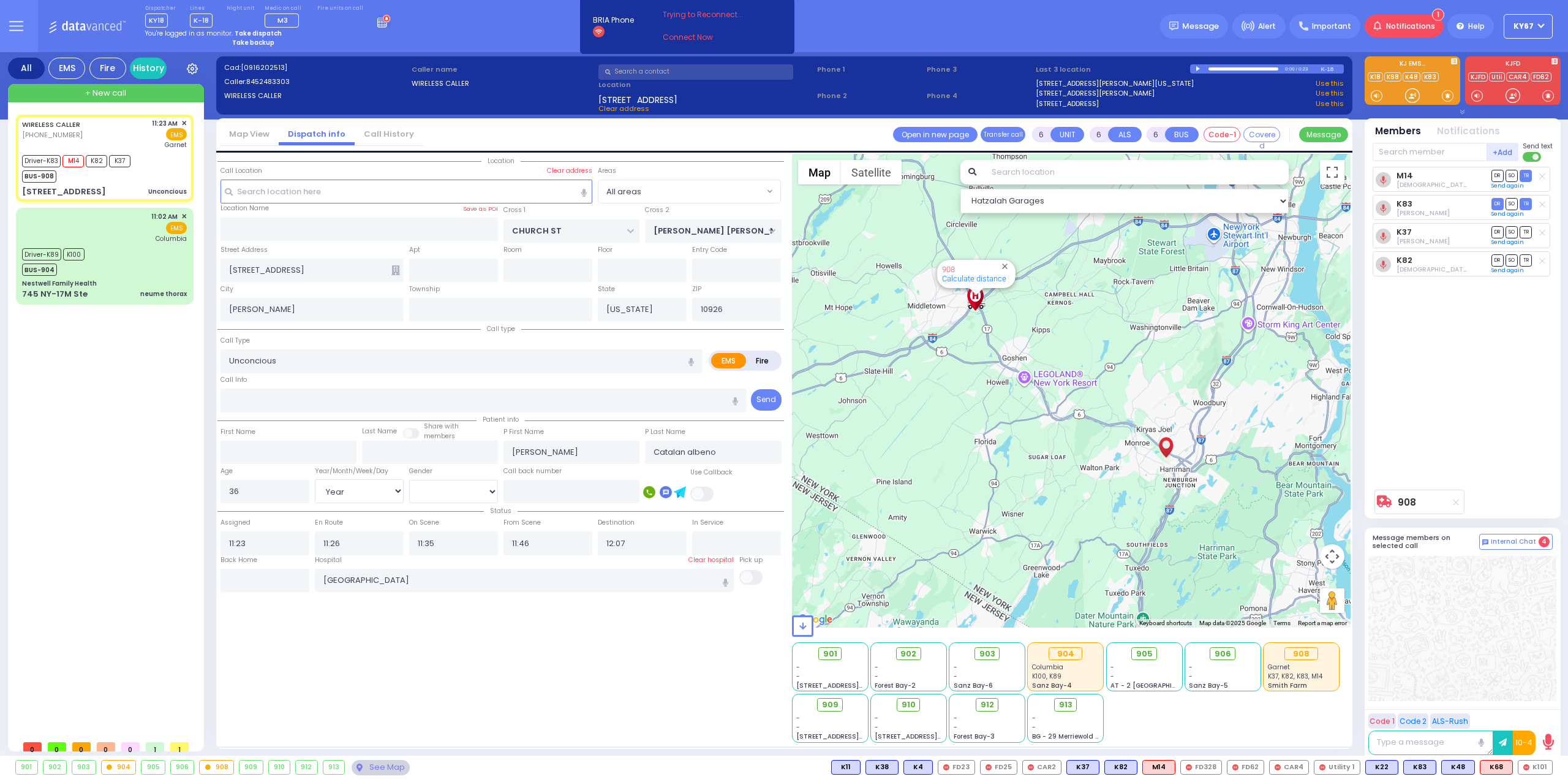
select select
radio input "true"
select select "Year"
select select "[DEMOGRAPHIC_DATA]"
select select "Hatzalah Garages"
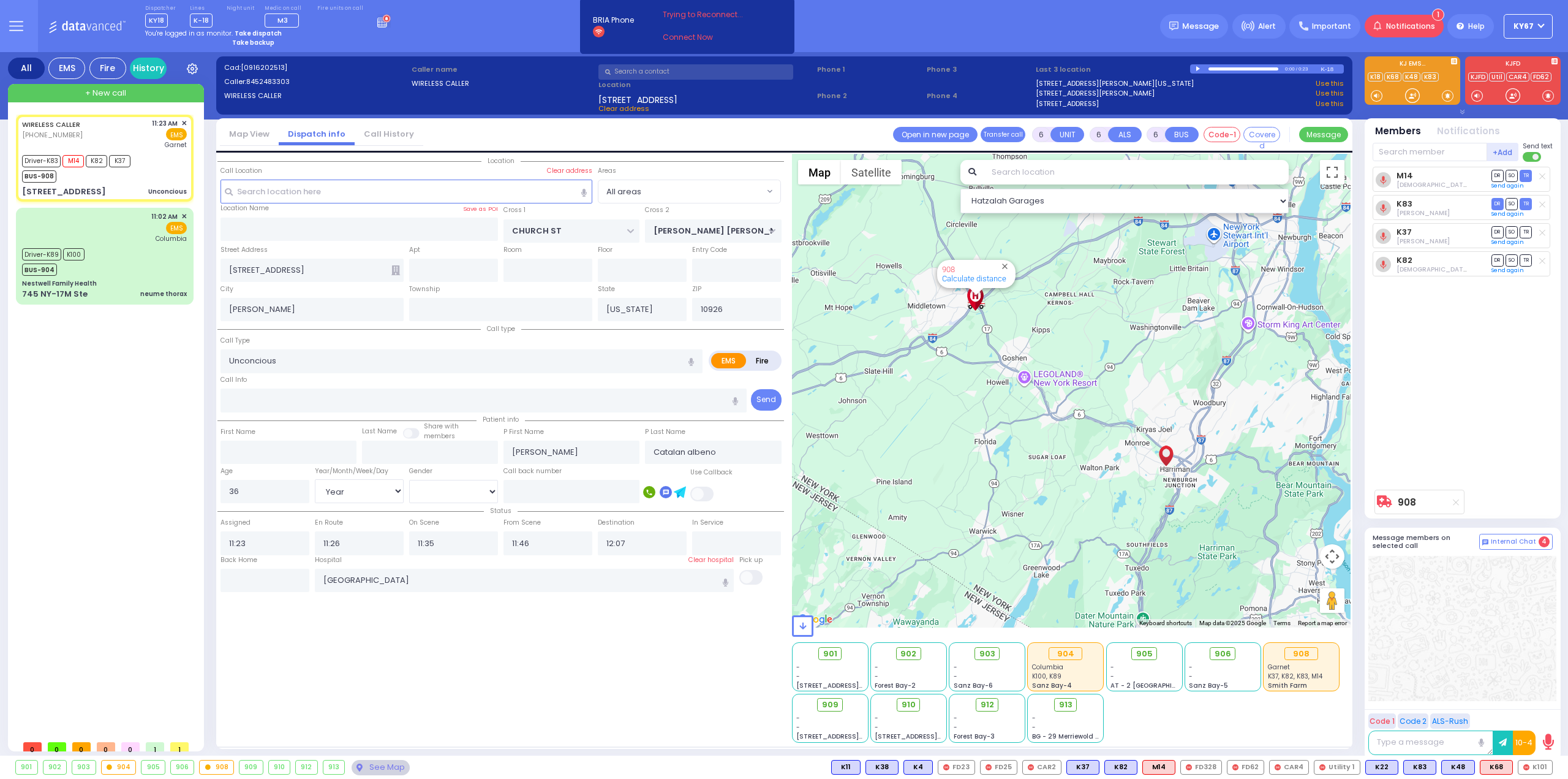
select select
radio input "true"
select select "Year"
select select "[DEMOGRAPHIC_DATA]"
select select "Hatzalah Garages"
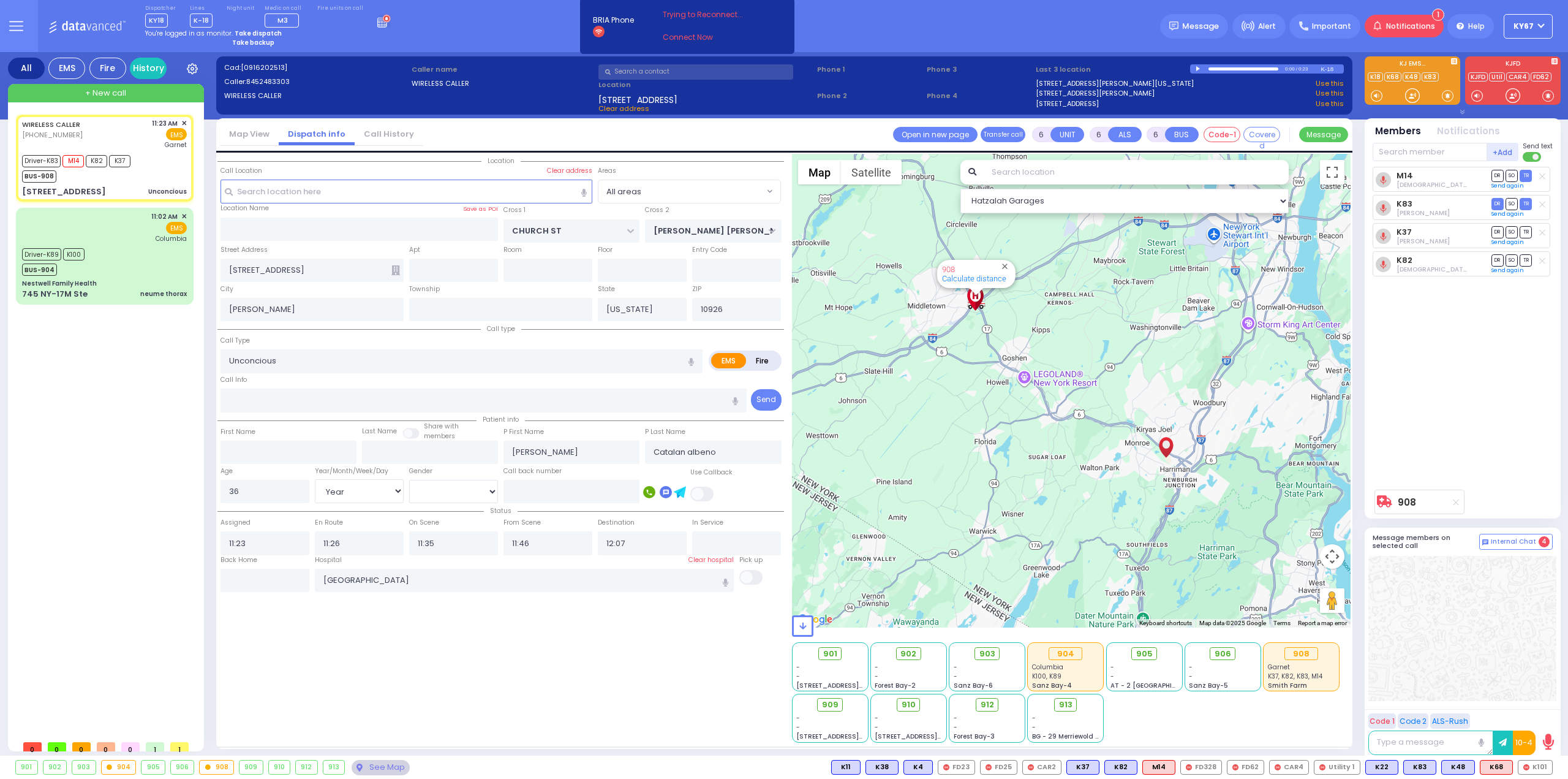
select select
radio input "true"
select select "Year"
select select "[DEMOGRAPHIC_DATA]"
select select "Hatzalah Garages"
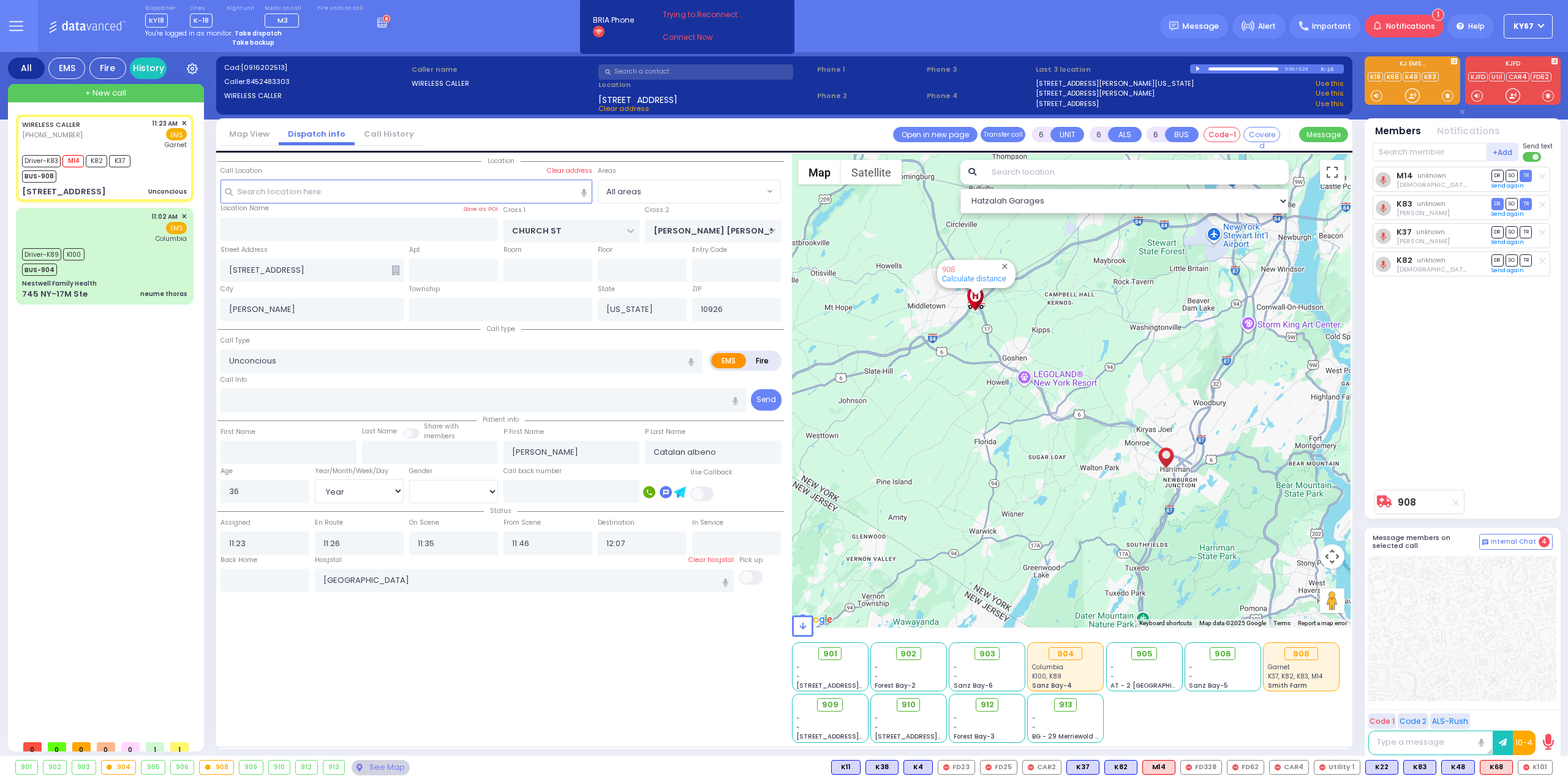
select select
radio input "true"
select select "Year"
select select "[DEMOGRAPHIC_DATA]"
select select "Hatzalah Garages"
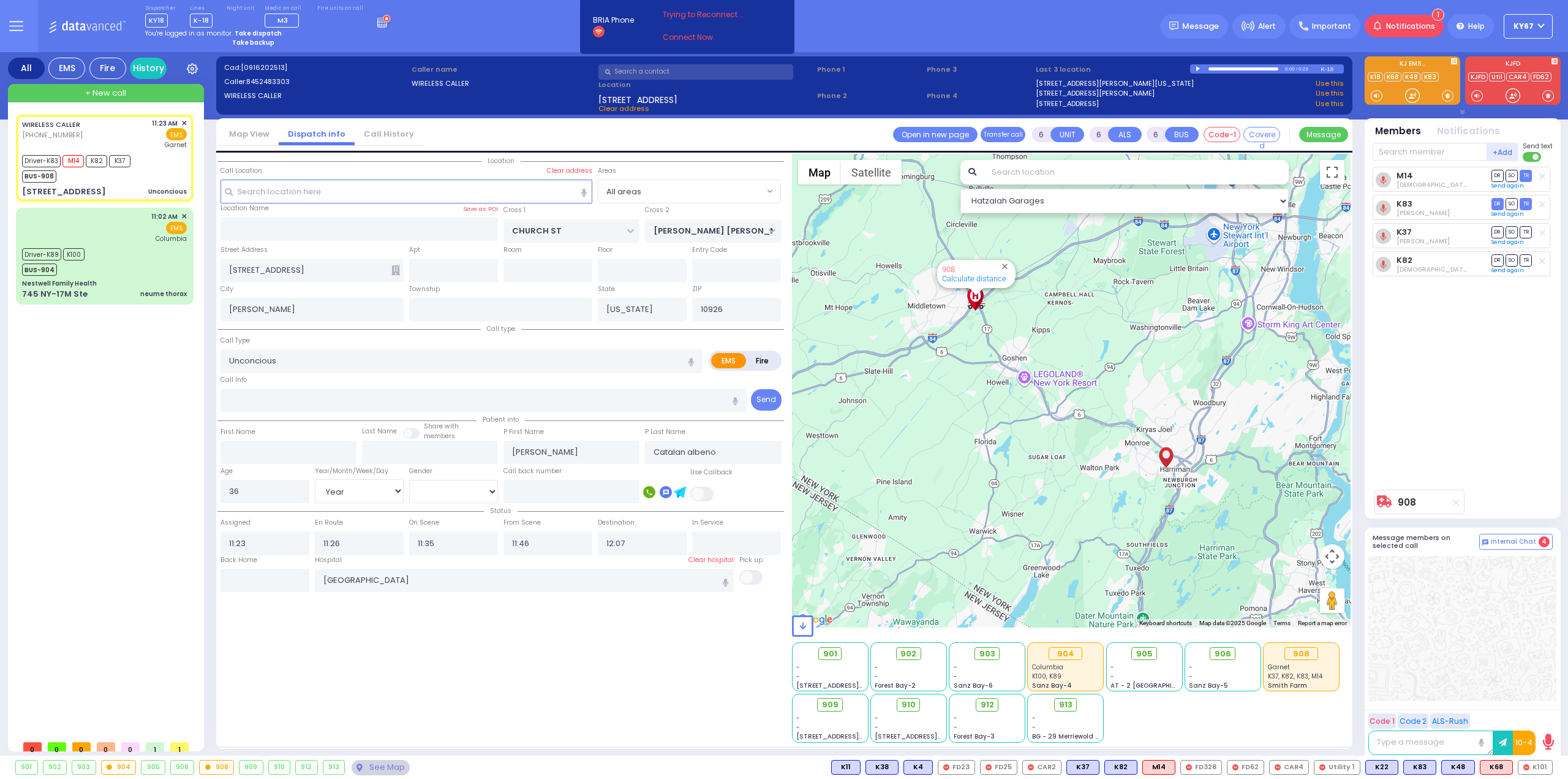
select select
radio input "true"
select select "Year"
select select "[DEMOGRAPHIC_DATA]"
select select "Hatzalah Garages"
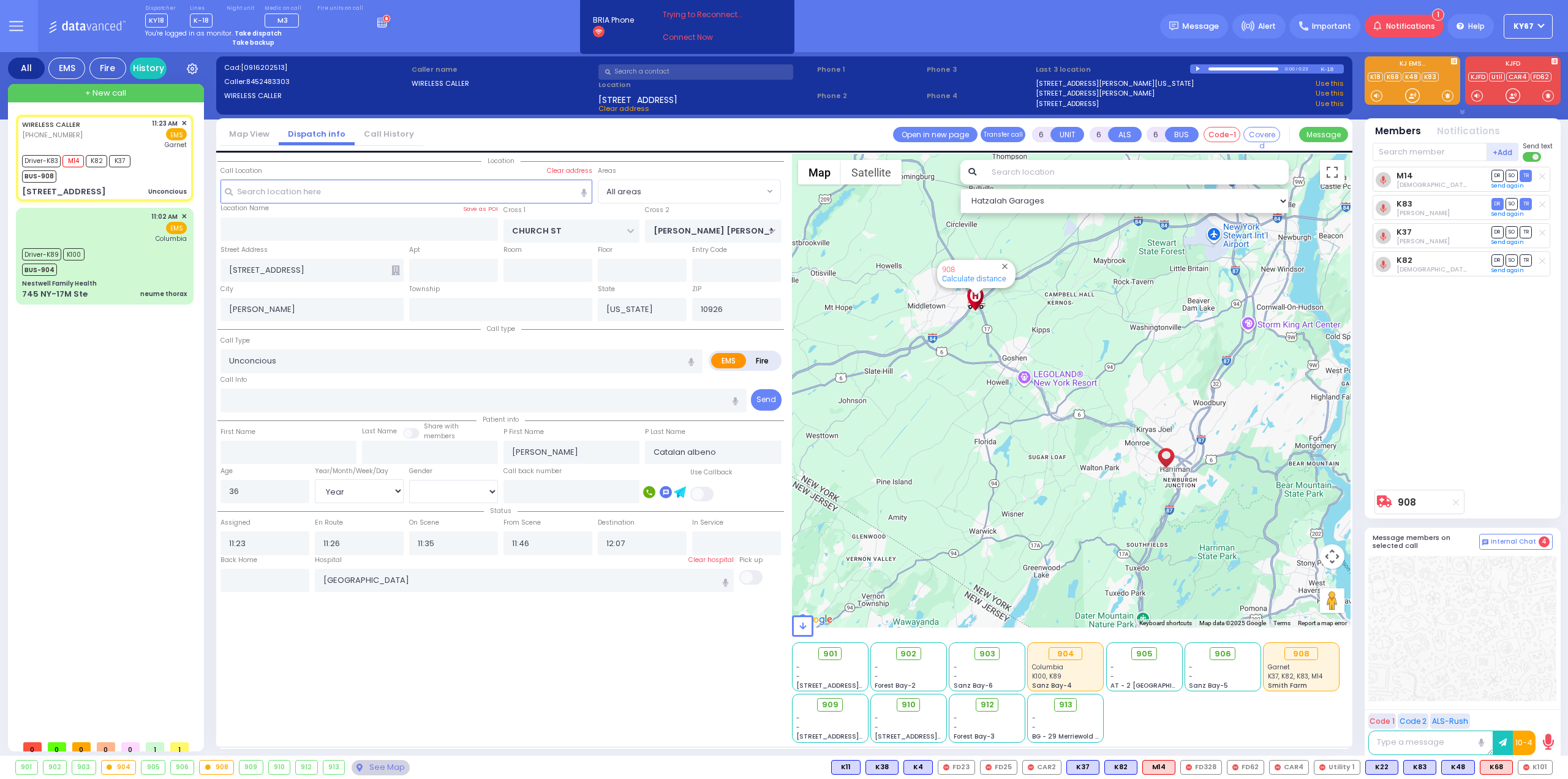
select select
radio input "true"
select select "Year"
select select "[DEMOGRAPHIC_DATA]"
select select "Hatzalah Garages"
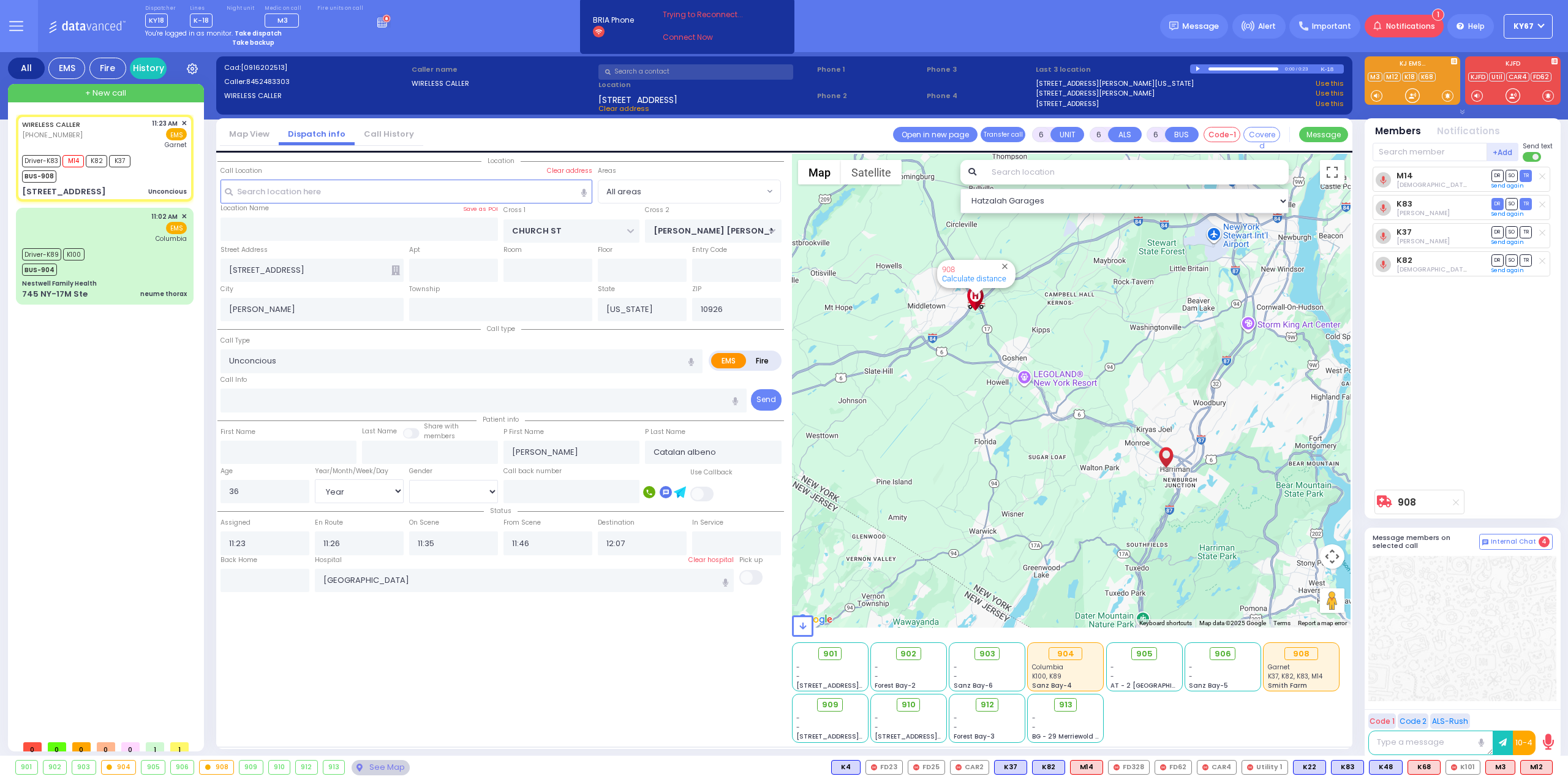
select select
radio input "true"
select select "Year"
select select "[DEMOGRAPHIC_DATA]"
select select "Hatzalah Garages"
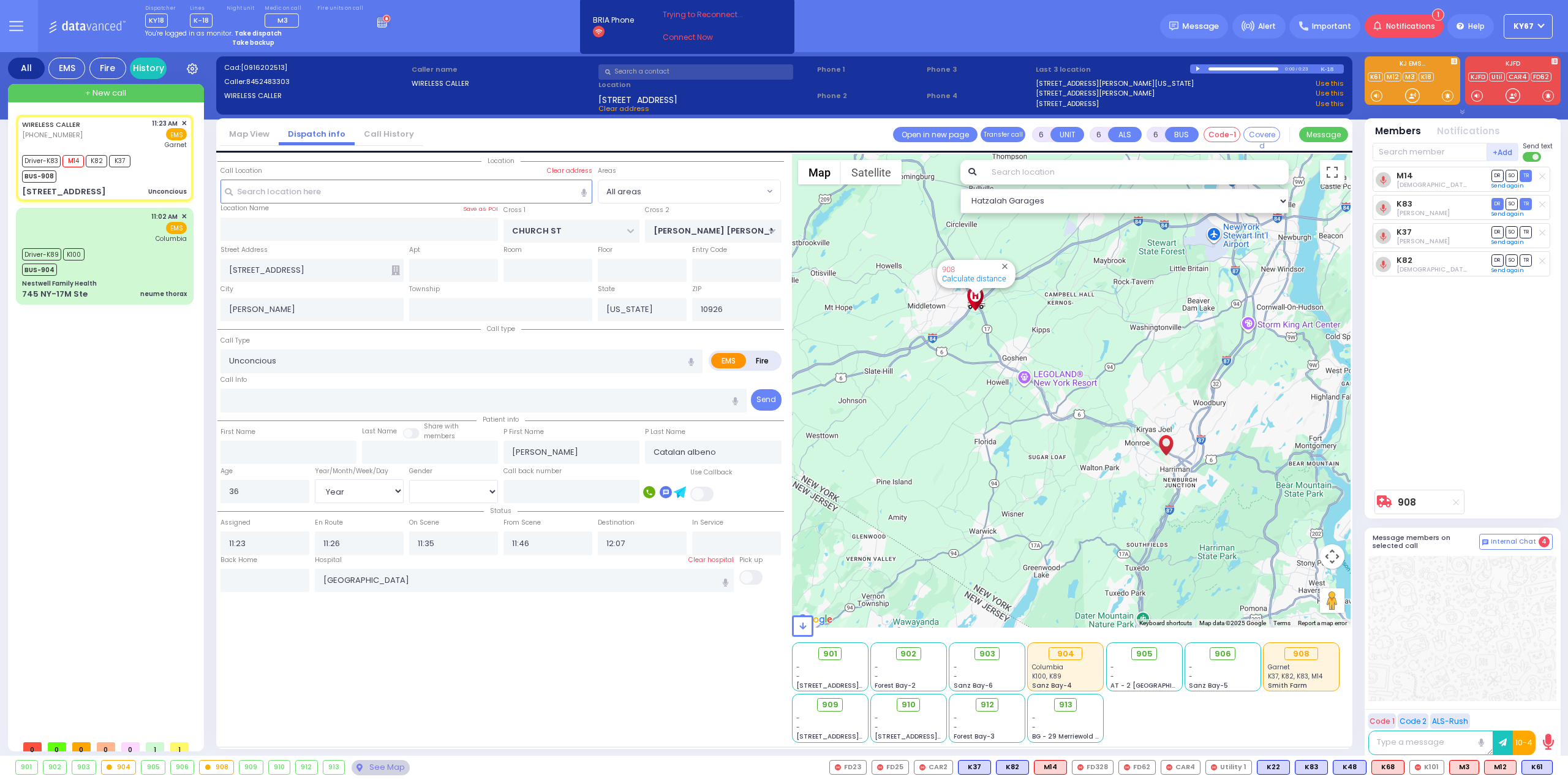
select select
radio input "true"
select select "Year"
select select "[DEMOGRAPHIC_DATA]"
select select "Hatzalah Garages"
